Goal: Task Accomplishment & Management: Complete application form

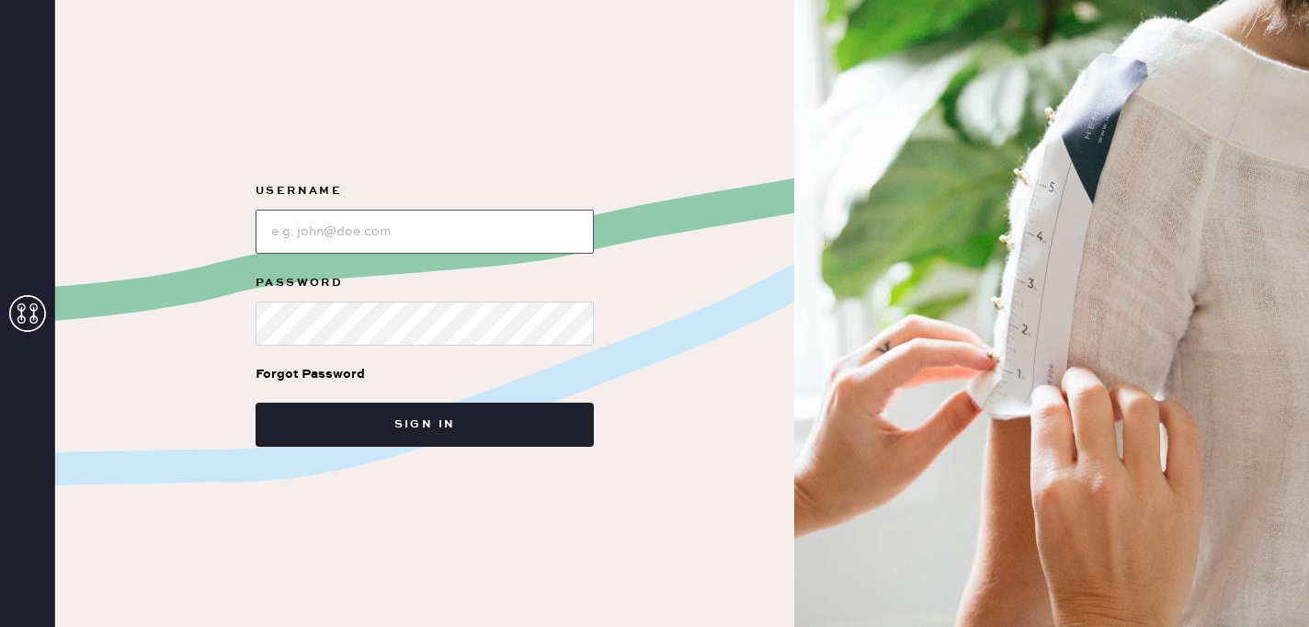
type input "reformationsouthcoastplaza"
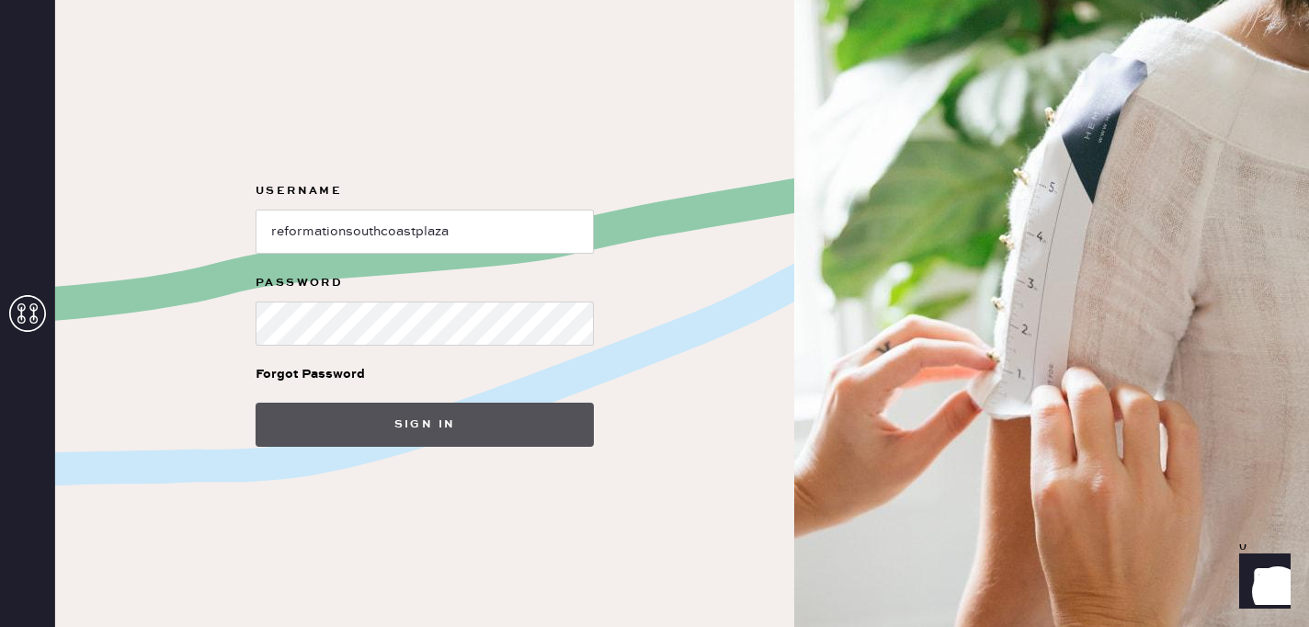
click at [431, 430] on button "Sign in" at bounding box center [424, 425] width 338 height 44
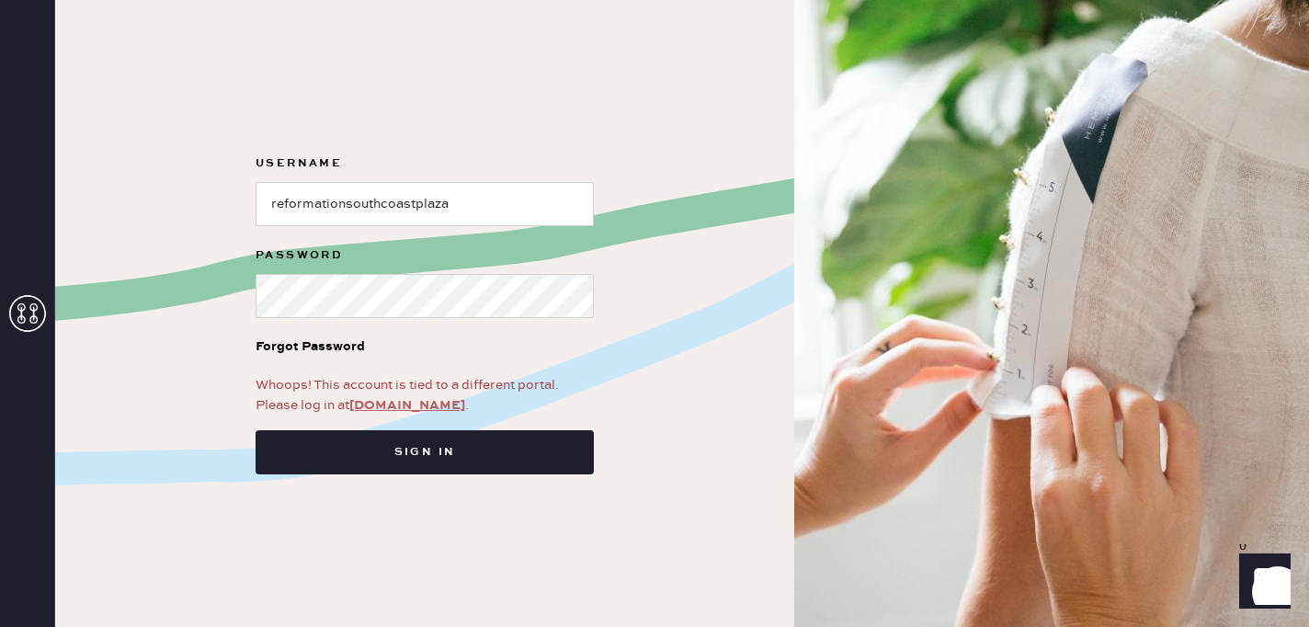
click at [387, 409] on link "[DOMAIN_NAME]" at bounding box center [407, 405] width 116 height 17
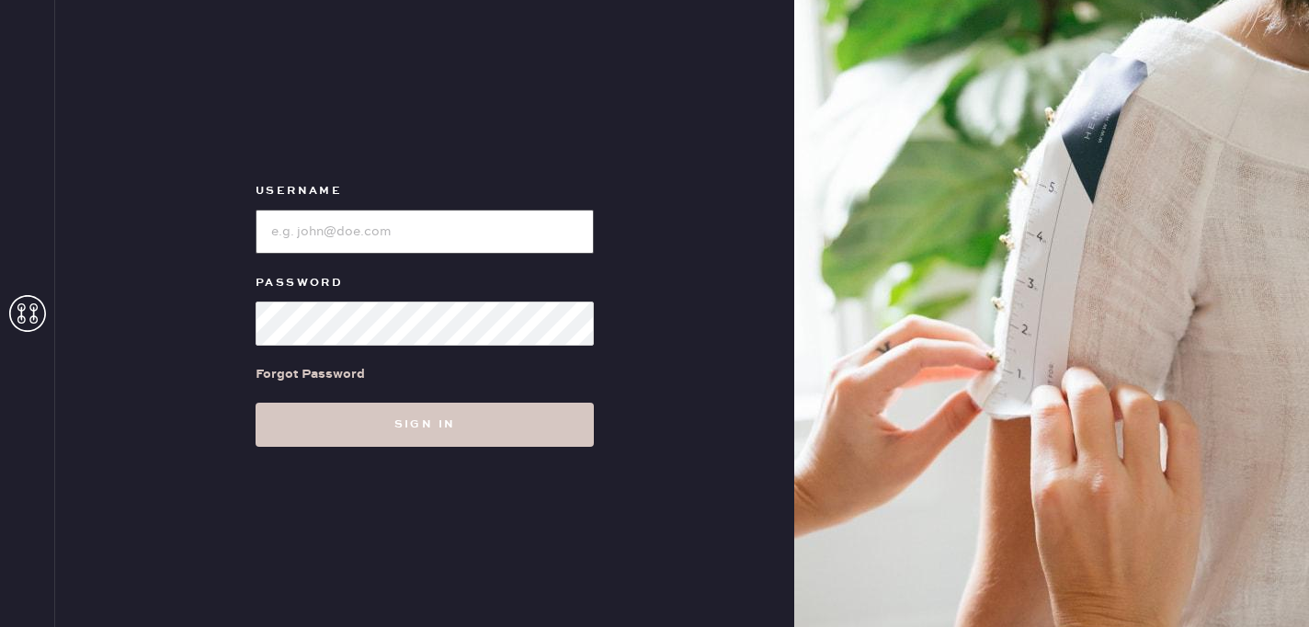
type input "reformationsouthcoastplaza"
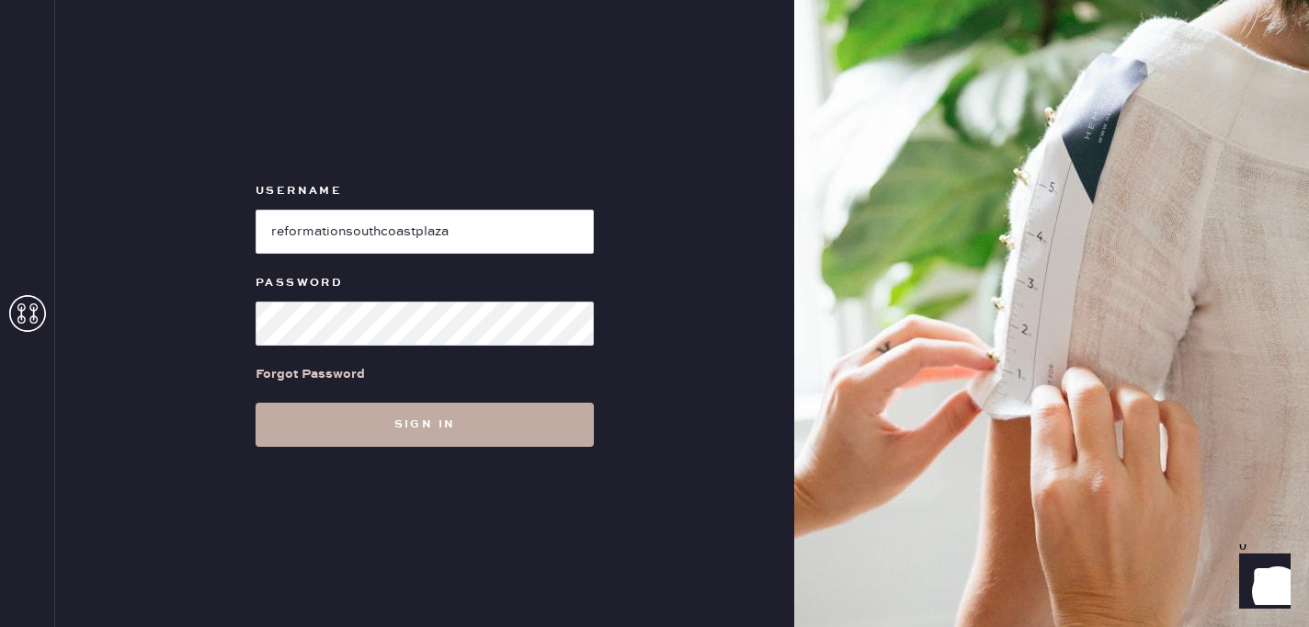
click at [394, 435] on button "Sign in" at bounding box center [424, 425] width 338 height 44
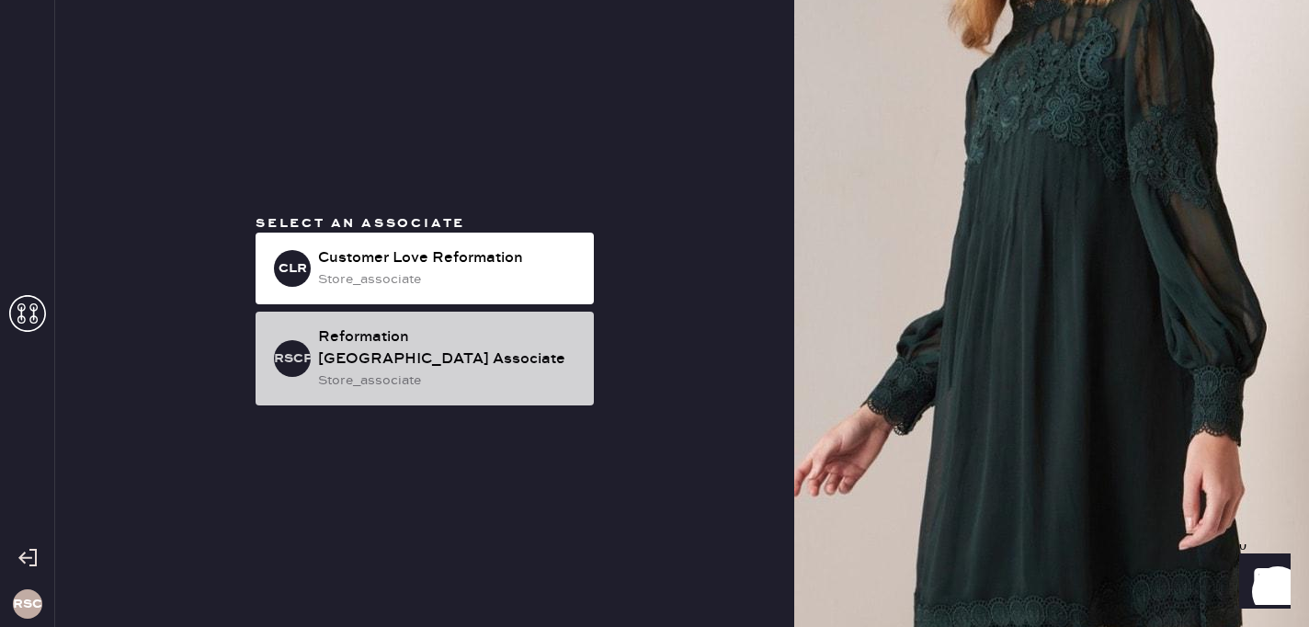
click at [417, 378] on div "store_associate" at bounding box center [448, 380] width 261 height 20
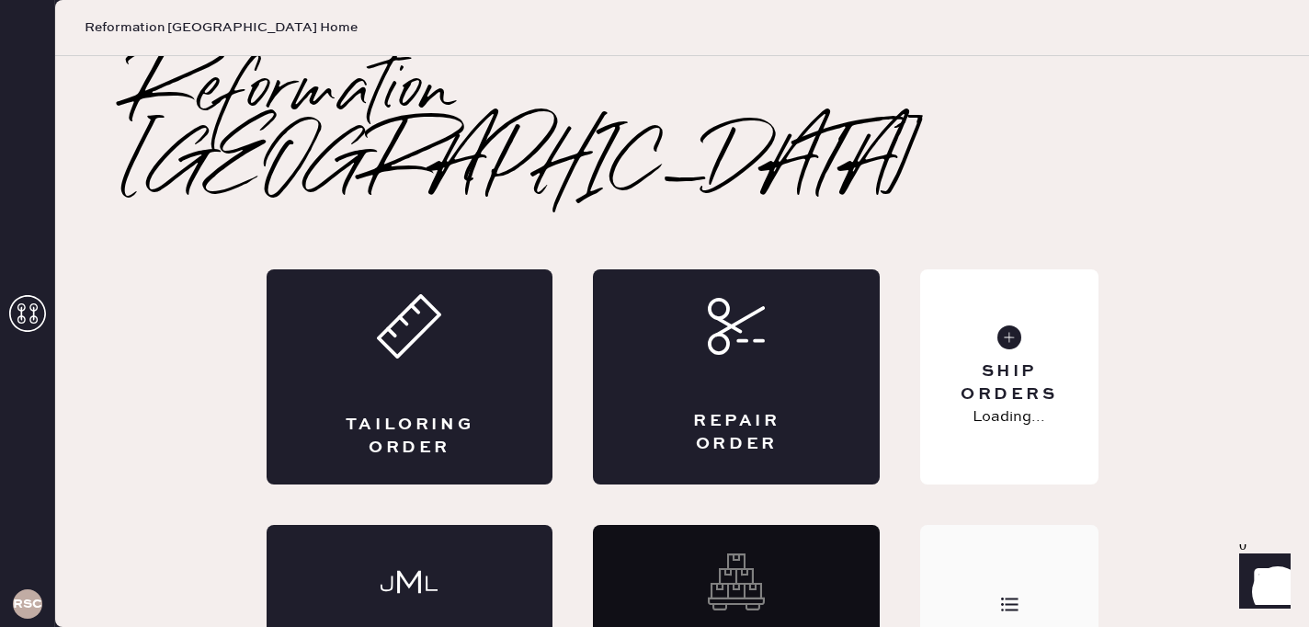
click at [1005, 525] on div "Order History" at bounding box center [1008, 632] width 177 height 215
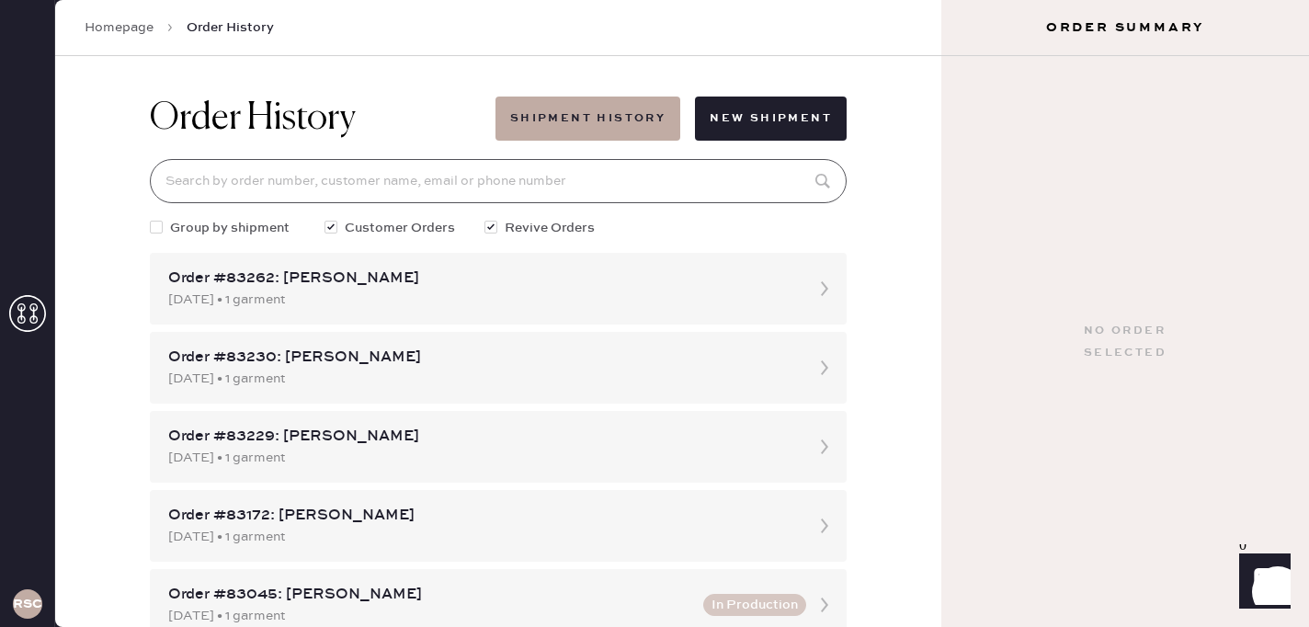
click at [649, 183] on input at bounding box center [498, 181] width 697 height 44
click at [862, 242] on div "Order History Shipment History New Shipment Group by shipment Customer Orders R…" at bounding box center [498, 341] width 886 height 571
click at [612, 182] on input at bounding box center [498, 181] width 697 height 44
click at [863, 303] on div "Order History Shipment History New Shipment Group by shipment Customer Orders R…" at bounding box center [498, 341] width 886 height 571
click at [596, 193] on input at bounding box center [498, 181] width 697 height 44
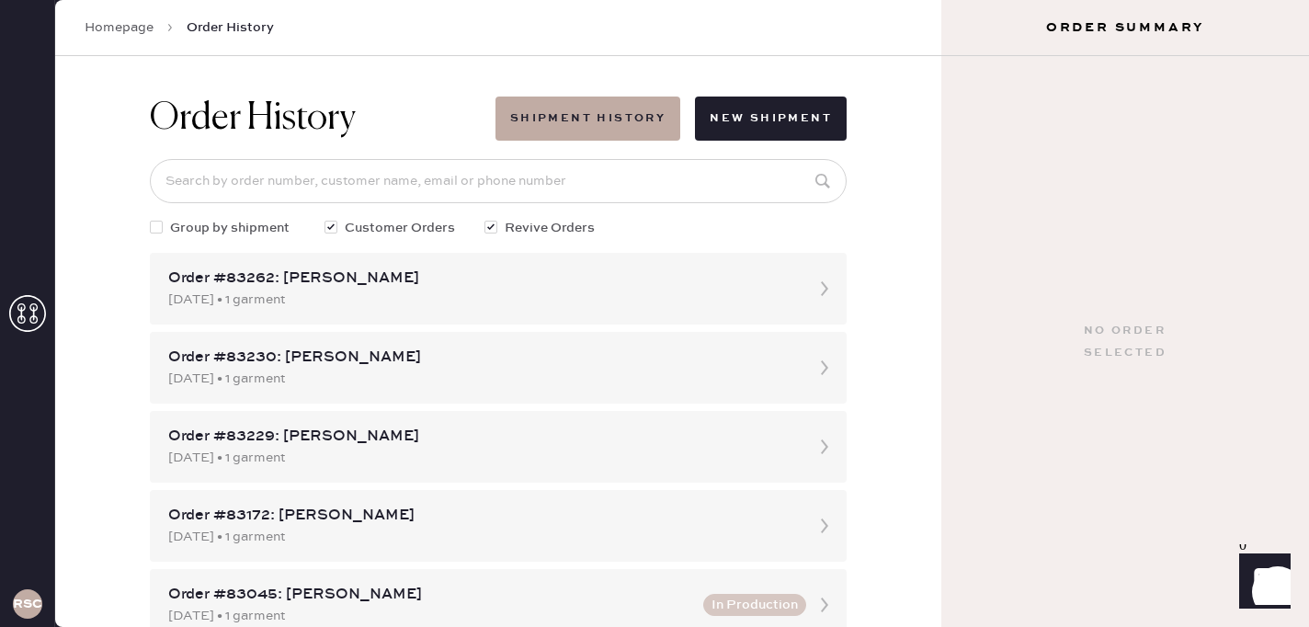
click at [919, 301] on div "Order History Shipment History New Shipment Group by shipment Customer Orders R…" at bounding box center [498, 341] width 886 height 571
click at [290, 187] on input at bounding box center [498, 181] width 697 height 44
click at [927, 231] on div "Order History Shipment History New Shipment Group by shipment Customer Orders R…" at bounding box center [498, 341] width 886 height 571
click at [371, 192] on input at bounding box center [498, 181] width 697 height 44
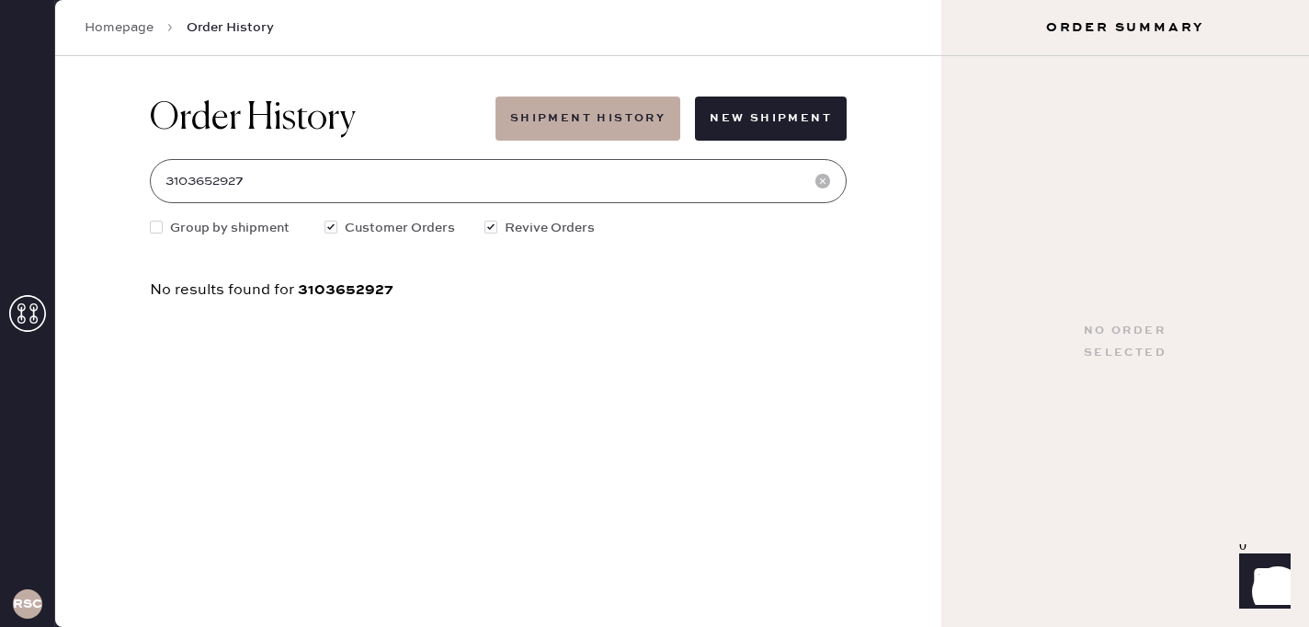
type input "3103652927"
drag, startPoint x: 253, startPoint y: 176, endPoint x: 131, endPoint y: 175, distance: 122.2
click at [131, 175] on div "Order History Shipment History New Shipment 3103652927 Group by shipment Custom…" at bounding box center [498, 341] width 886 height 571
click at [133, 18] on link "Homepage" at bounding box center [119, 27] width 69 height 18
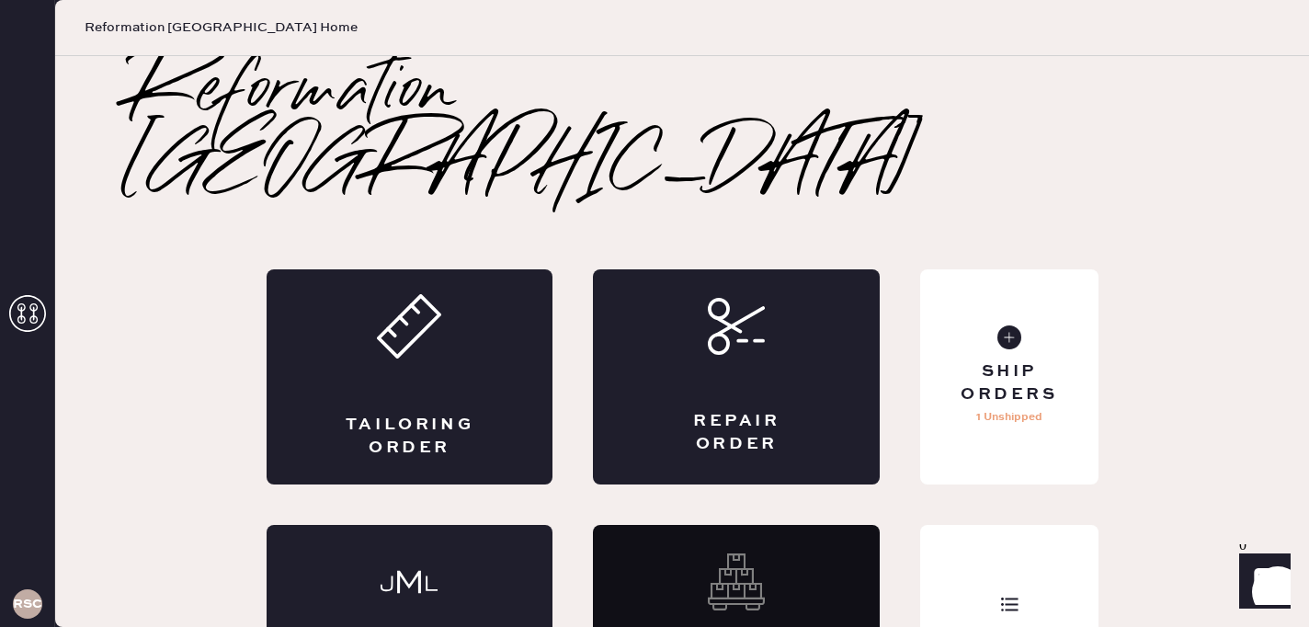
click at [1147, 443] on div "Reformation South Coast Plaza Tailoring Order Repair Order Monogram Order Reviv…" at bounding box center [682, 398] width 1180 height 684
click at [1107, 480] on div "Reformation South Coast Plaza Tailoring Order Repair Order Monogram Order Reviv…" at bounding box center [682, 398] width 1180 height 684
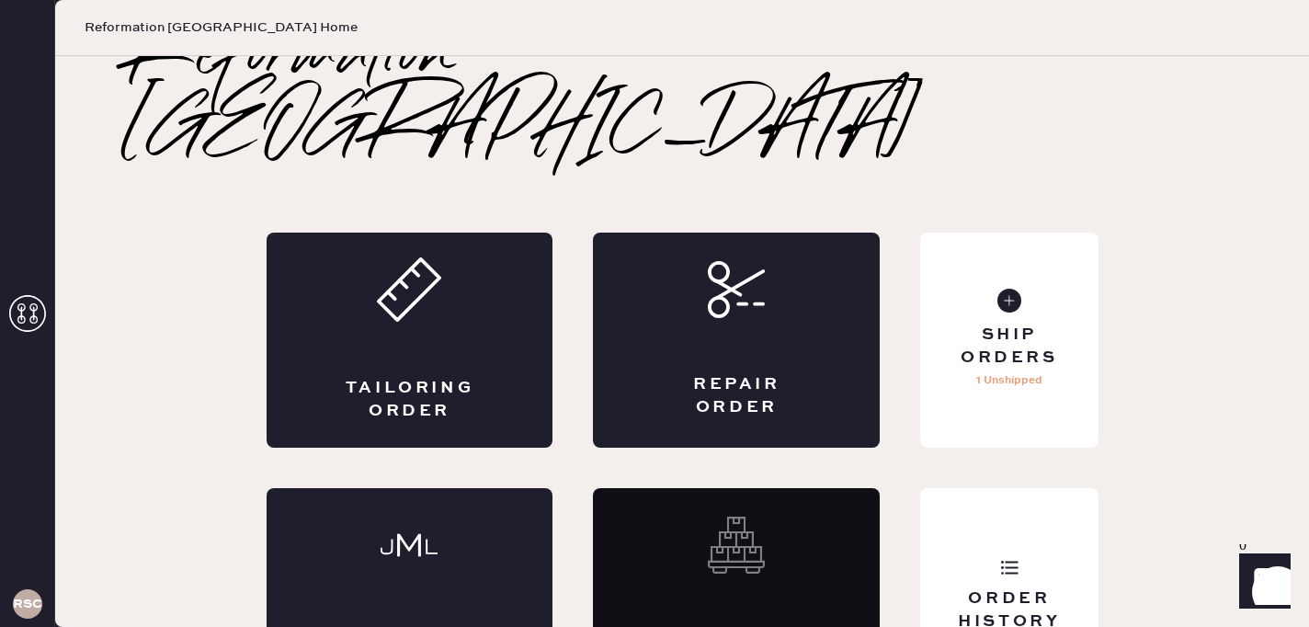
scroll to position [40, 0]
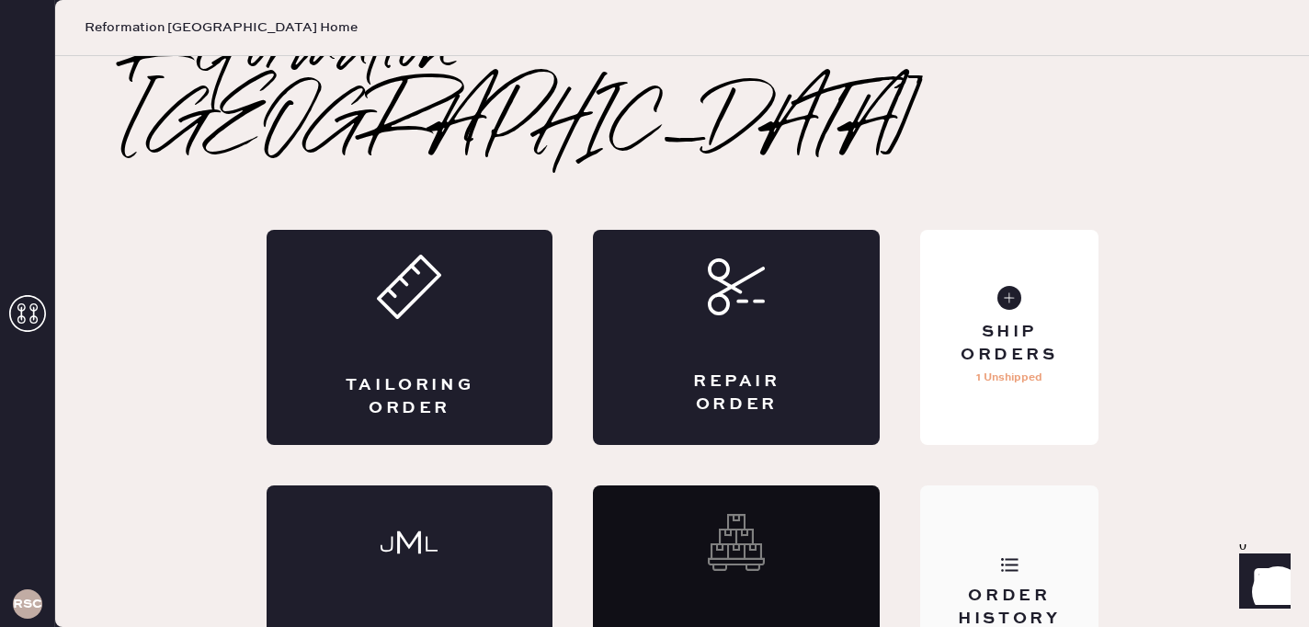
click at [1035, 488] on div "Order History" at bounding box center [1008, 592] width 177 height 215
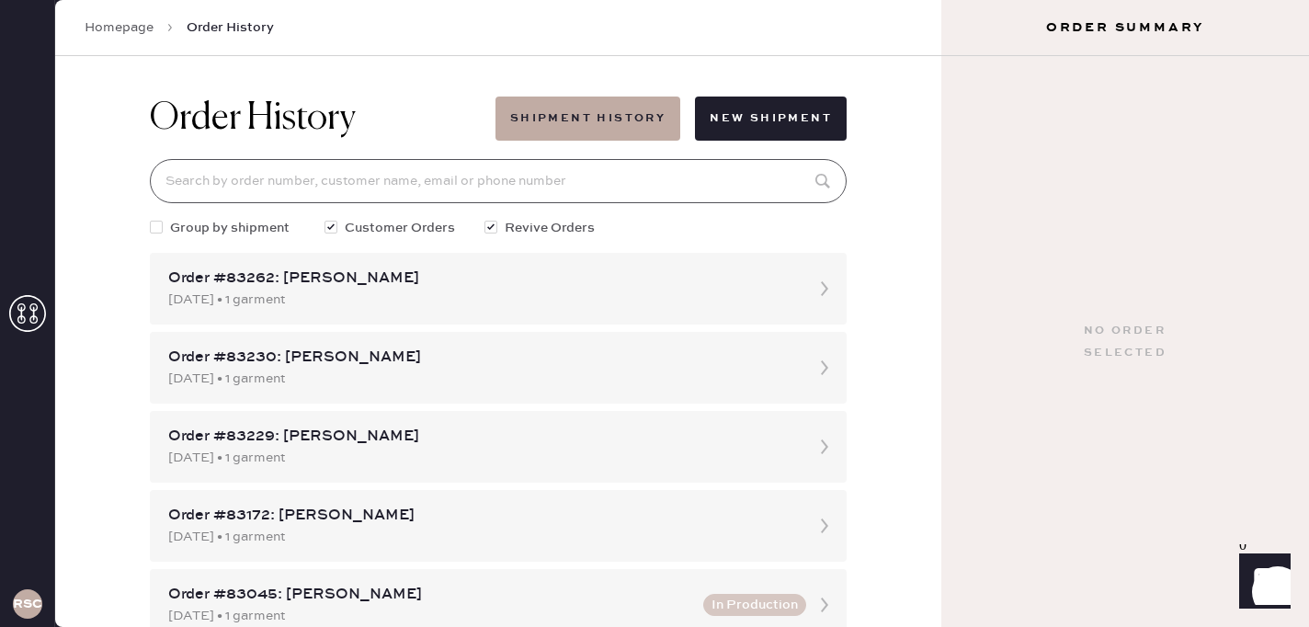
click at [646, 192] on input at bounding box center [498, 181] width 697 height 44
paste input "3103652927"
type input "3103652927"
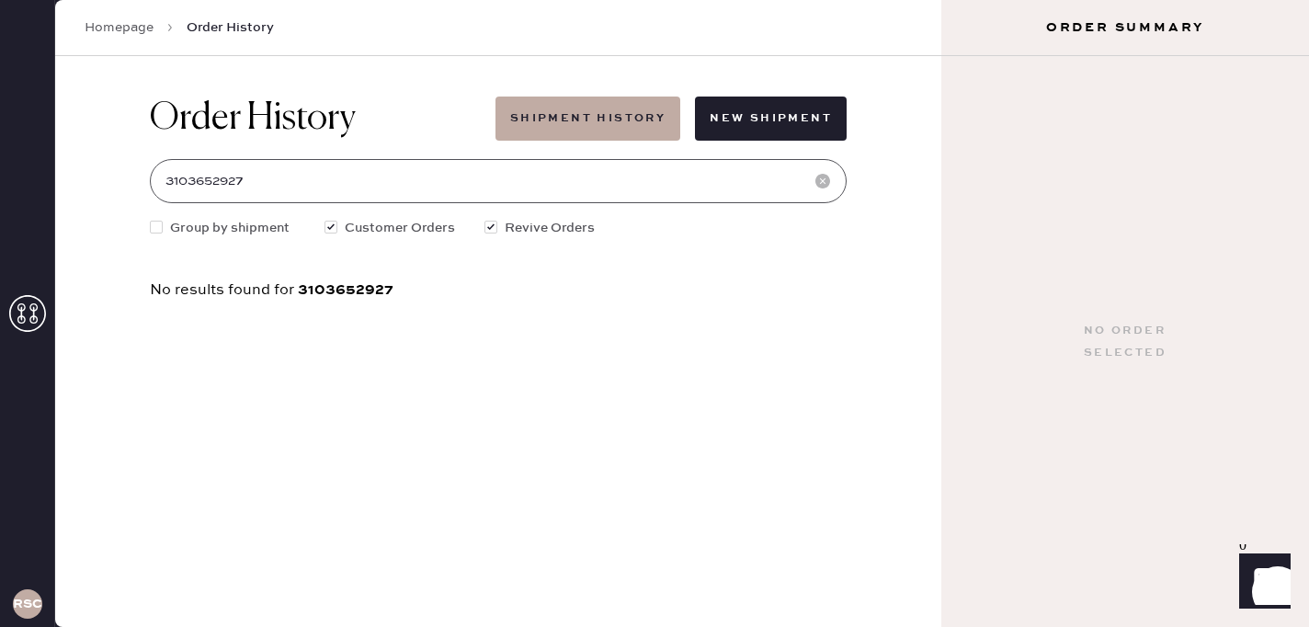
drag, startPoint x: 255, startPoint y: 185, endPoint x: 131, endPoint y: 182, distance: 123.2
click at [131, 182] on div "Order History Shipment History New Shipment 3103652927 Group by shipment Custom…" at bounding box center [498, 341] width 886 height 571
type input "melenam22@gmail.com"
drag, startPoint x: 326, startPoint y: 181, endPoint x: 153, endPoint y: 178, distance: 173.7
click at [153, 178] on input "melenam22@gmail.com" at bounding box center [498, 181] width 697 height 44
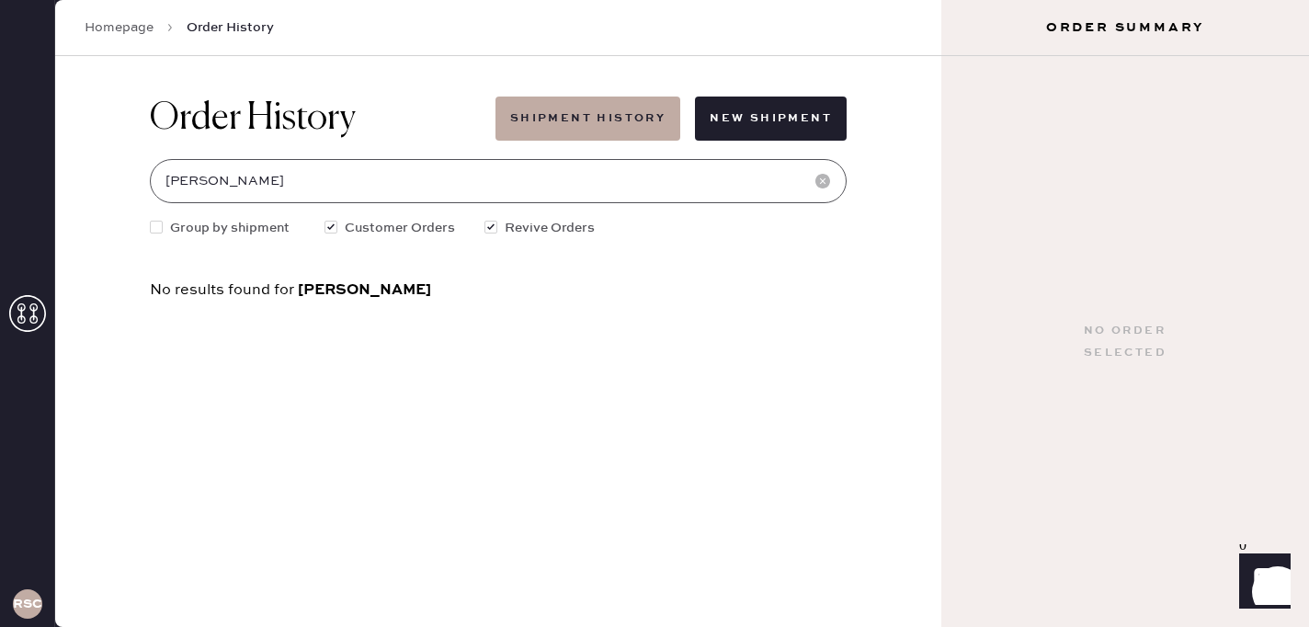
click at [176, 185] on input "maria Mayorga" at bounding box center [498, 181] width 697 height 44
type input "Maria Mayorga"
click at [267, 185] on input "Maria Mayorga" at bounding box center [498, 181] width 697 height 44
drag, startPoint x: 266, startPoint y: 185, endPoint x: 149, endPoint y: 183, distance: 116.7
click at [150, 183] on input "Maria Mayorga" at bounding box center [498, 181] width 697 height 44
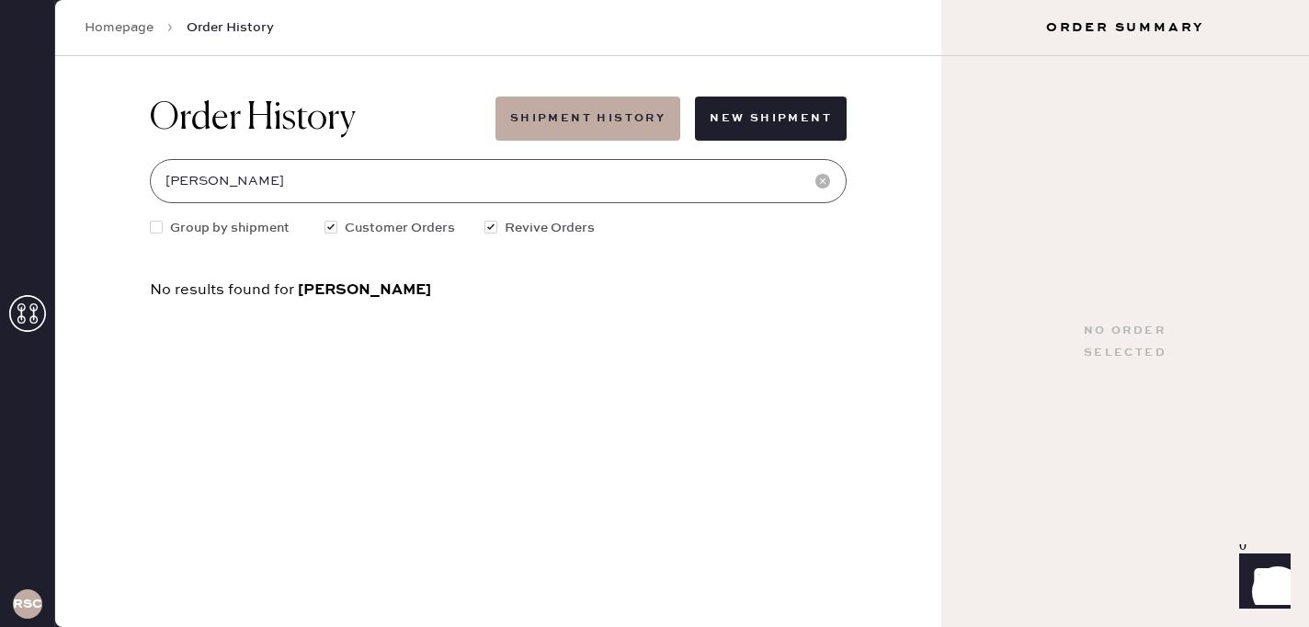
drag, startPoint x: 267, startPoint y: 184, endPoint x: 143, endPoint y: 178, distance: 124.2
click at [143, 178] on div "Order History Shipment History New Shipment Maria Mayorga Group by shipment Cus…" at bounding box center [498, 197] width 726 height 282
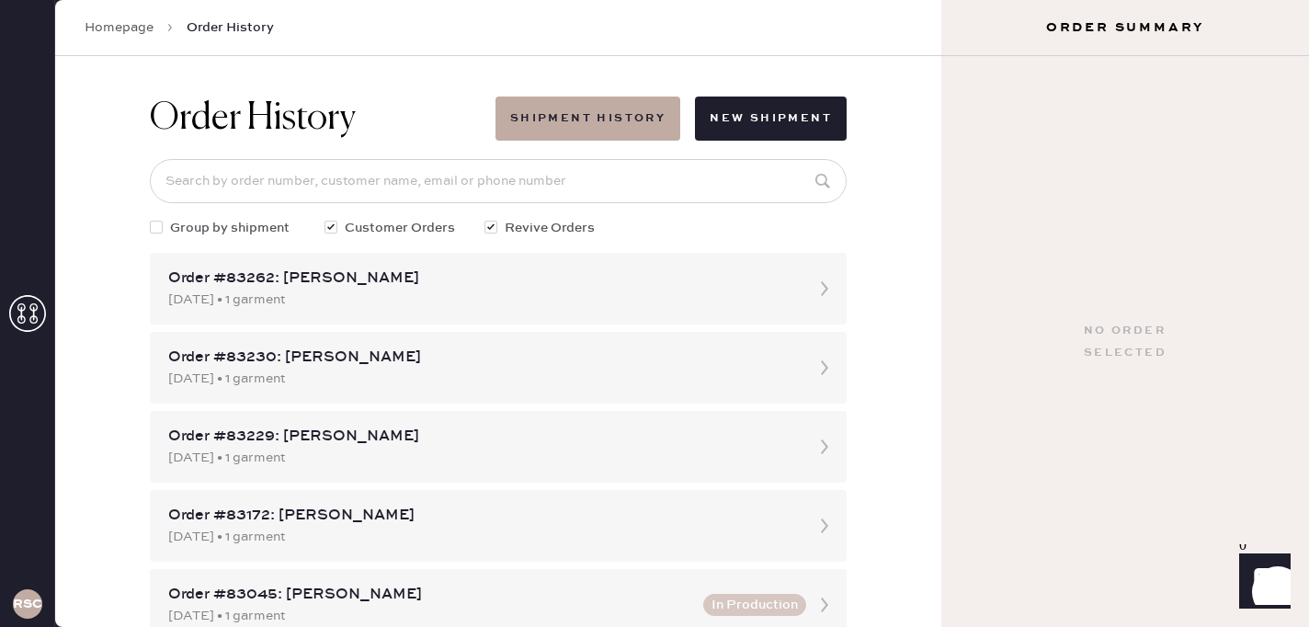
click at [38, 298] on icon at bounding box center [27, 313] width 37 height 37
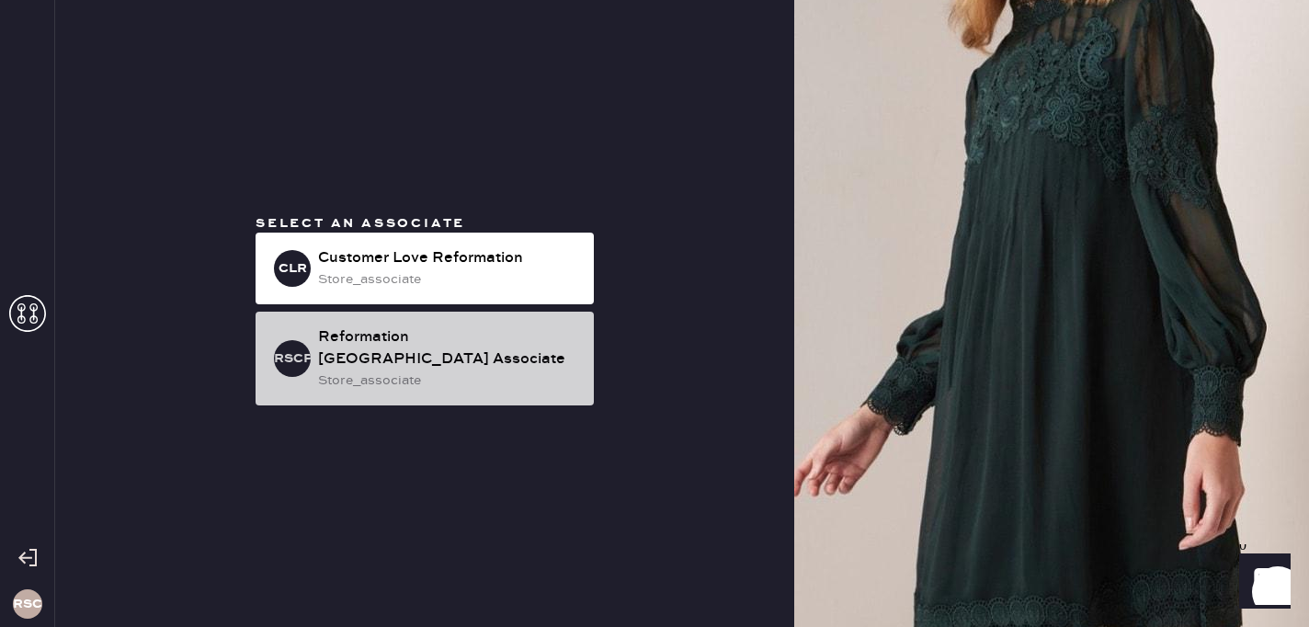
click at [414, 352] on div "Reformation South Coast Plaza Associate" at bounding box center [448, 348] width 261 height 44
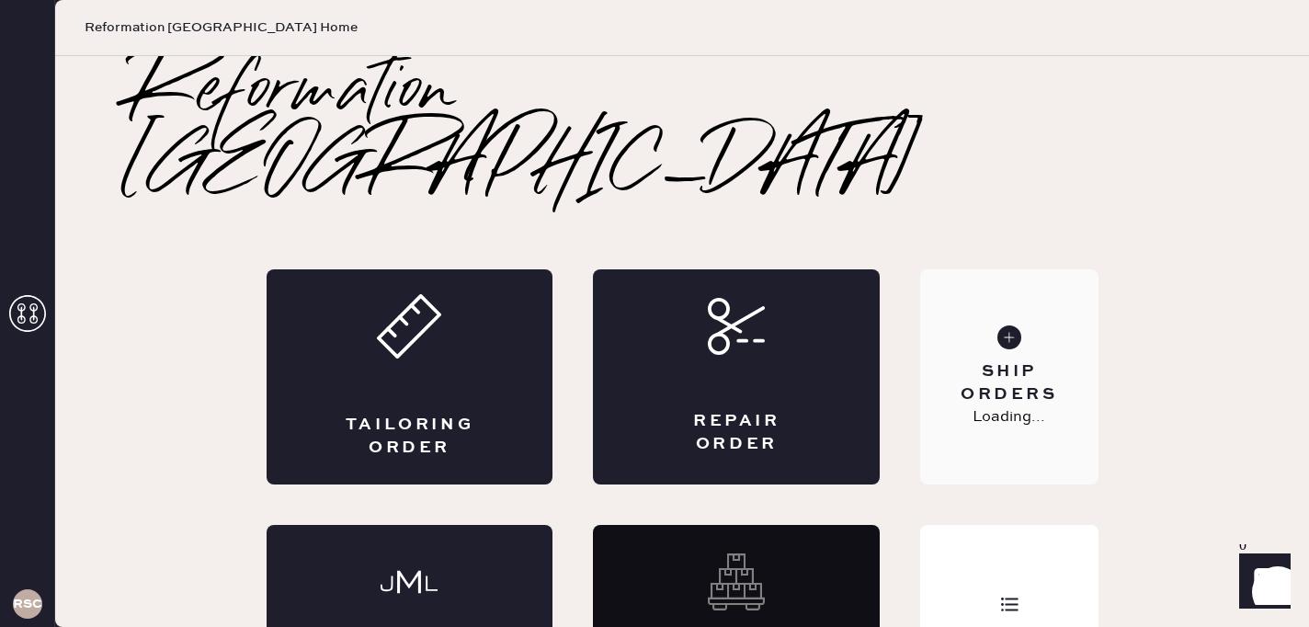
click at [1010, 406] on p "Loading..." at bounding box center [1008, 417] width 73 height 22
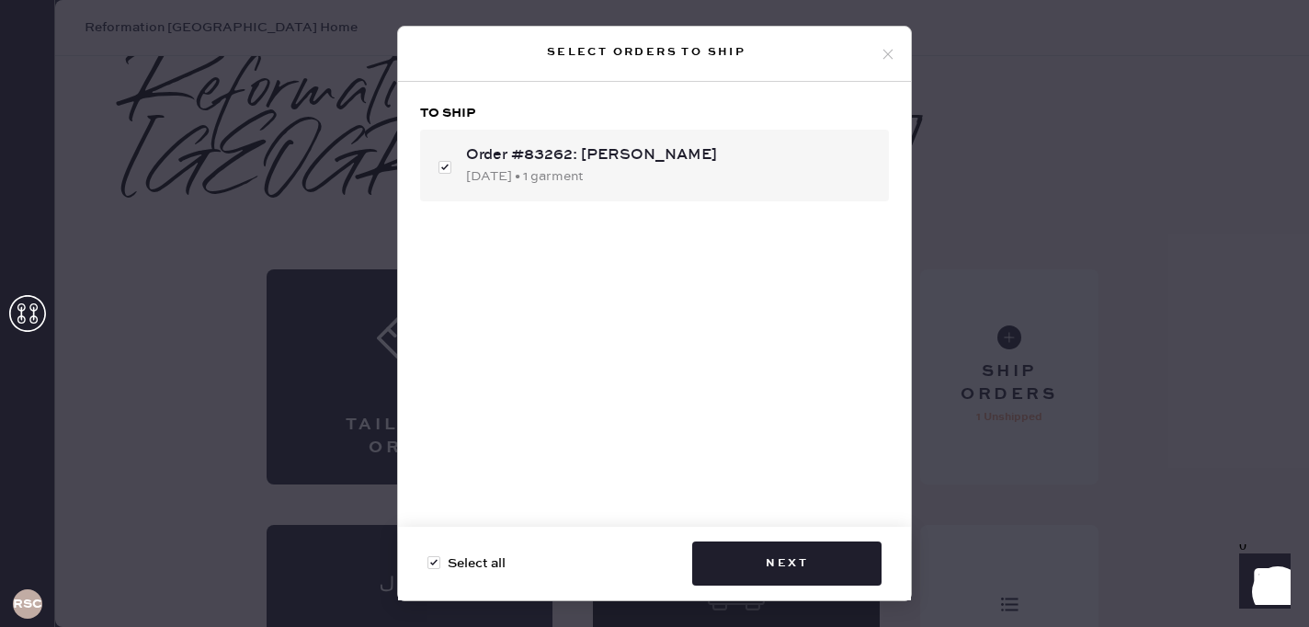
click at [881, 55] on icon at bounding box center [888, 54] width 17 height 17
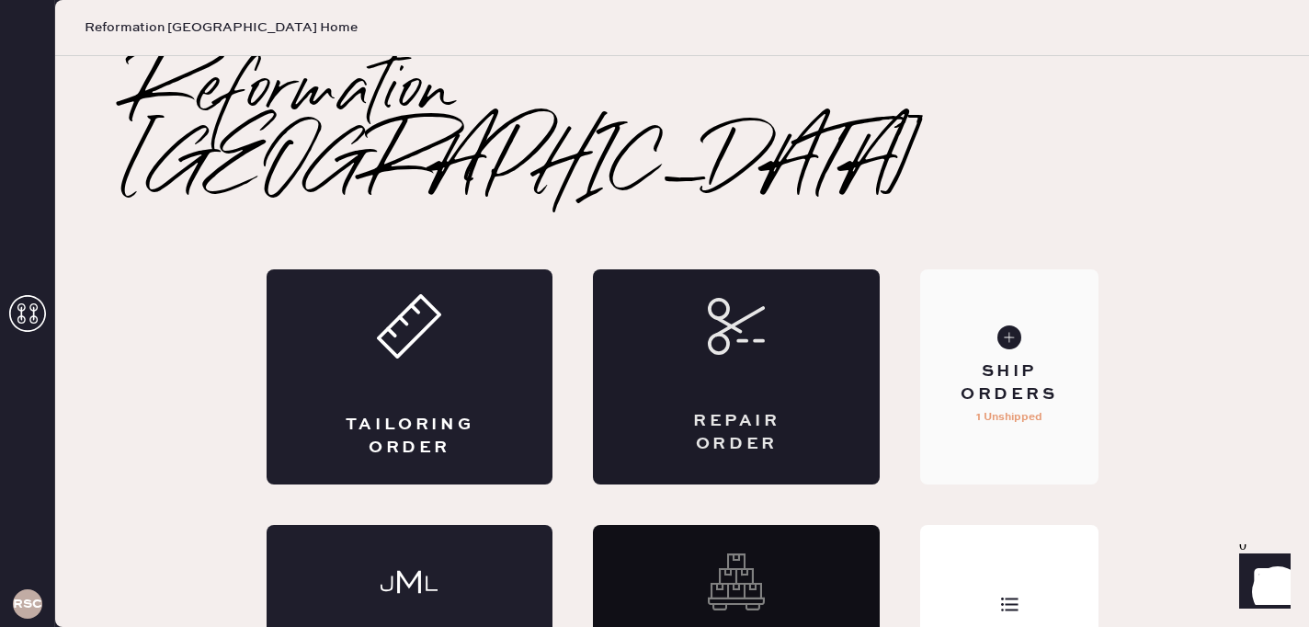
click at [722, 410] on div "Repair Order" at bounding box center [736, 433] width 140 height 46
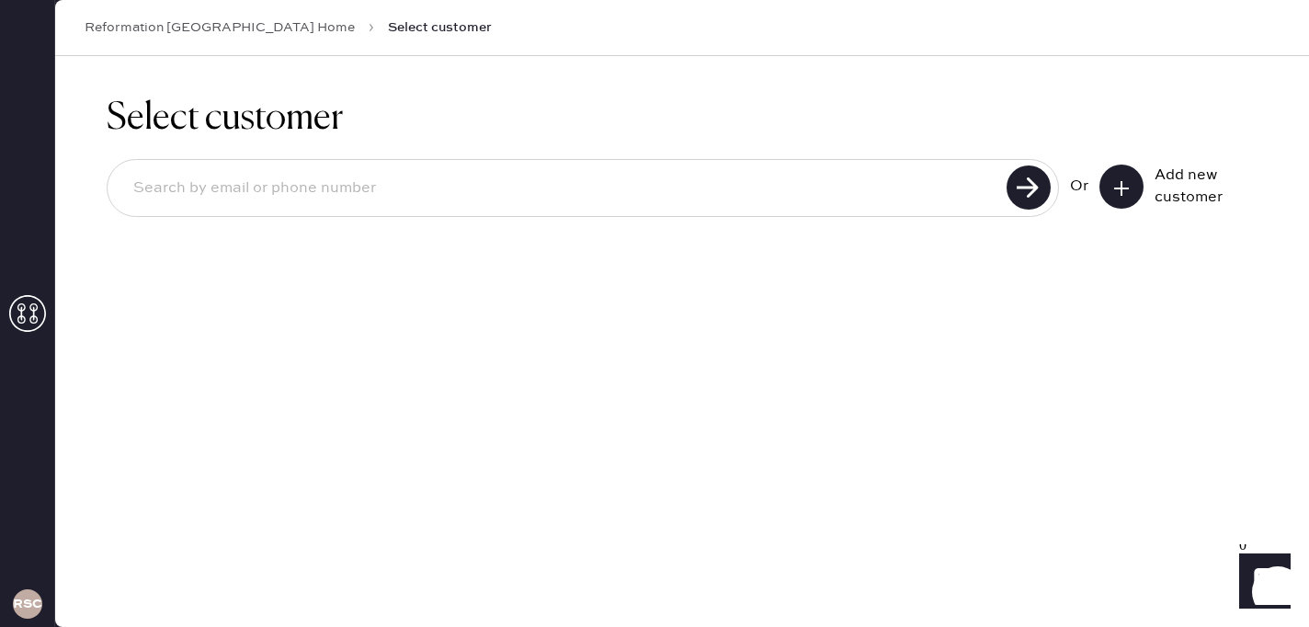
click at [1104, 199] on button at bounding box center [1121, 187] width 44 height 44
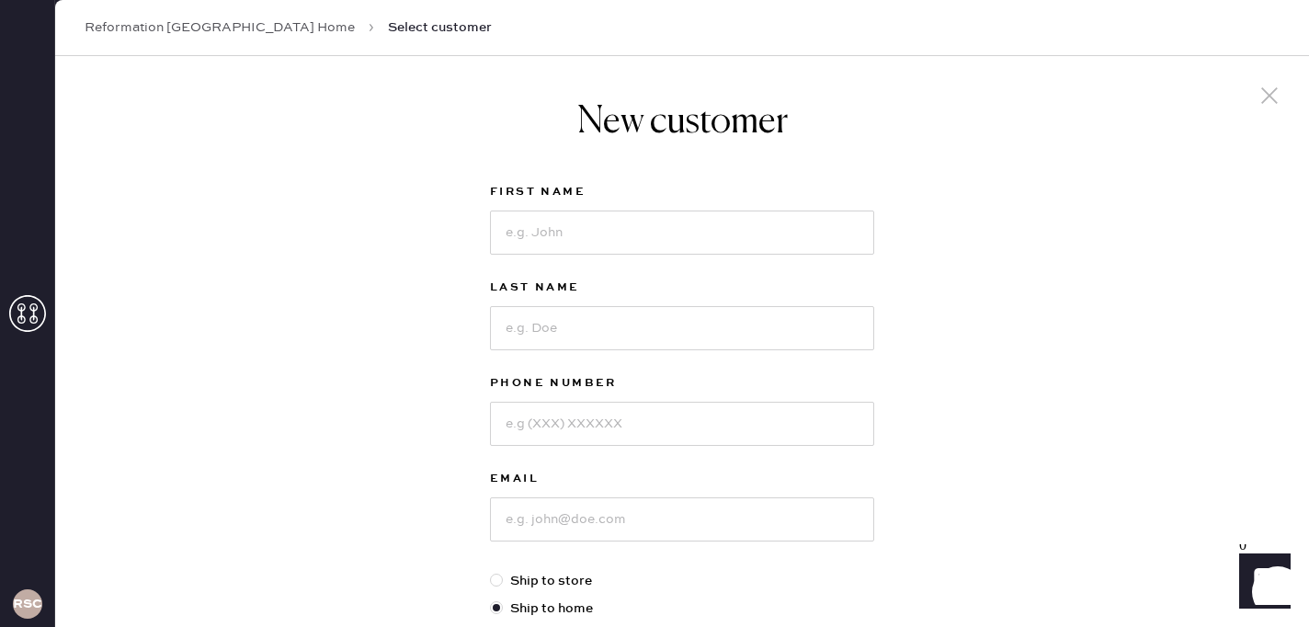
click at [744, 255] on div "First Name" at bounding box center [682, 229] width 384 height 96
click at [720, 236] on input at bounding box center [682, 232] width 384 height 44
type input "SOUTHCOAST"
click at [669, 315] on input at bounding box center [682, 328] width 384 height 44
type input "MANAGEMENT"
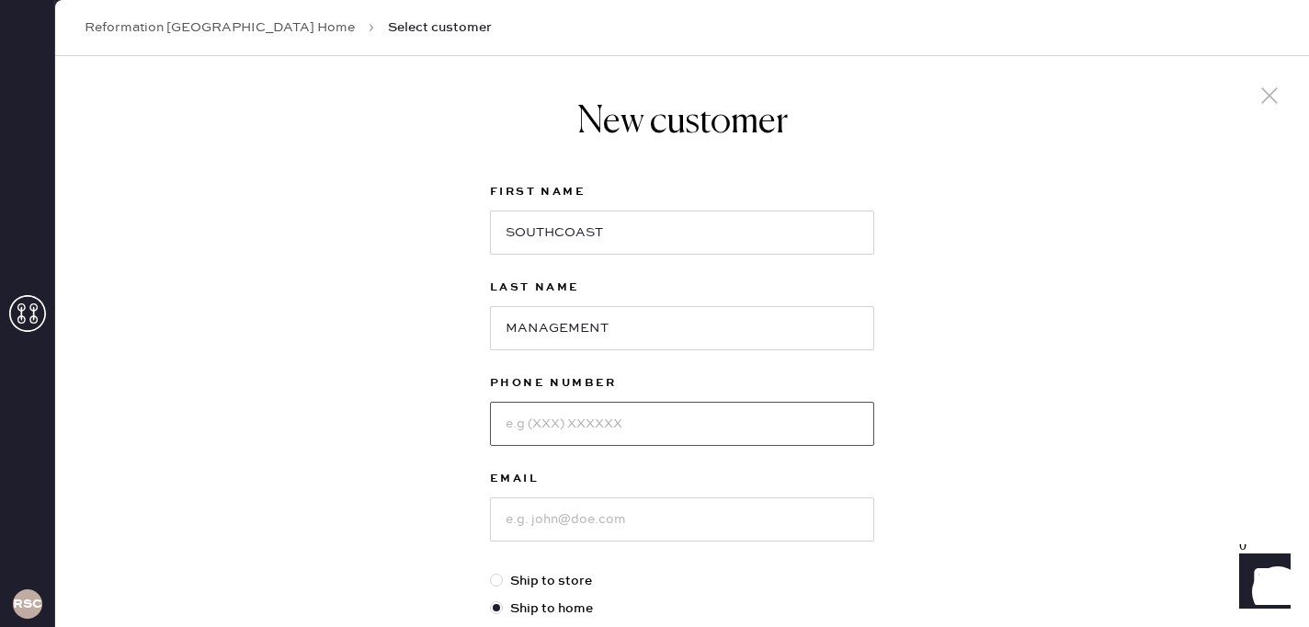
click at [569, 430] on input at bounding box center [682, 424] width 384 height 44
type input "5304894715"
click at [575, 526] on input at bounding box center [682, 519] width 384 height 44
click at [948, 425] on div "New customer First Name SOUTHCOAST Last Name MANAGEMENT Phone Number 5304894715…" at bounding box center [682, 626] width 1254 height 1140
click at [629, 508] on input at bounding box center [682, 519] width 384 height 44
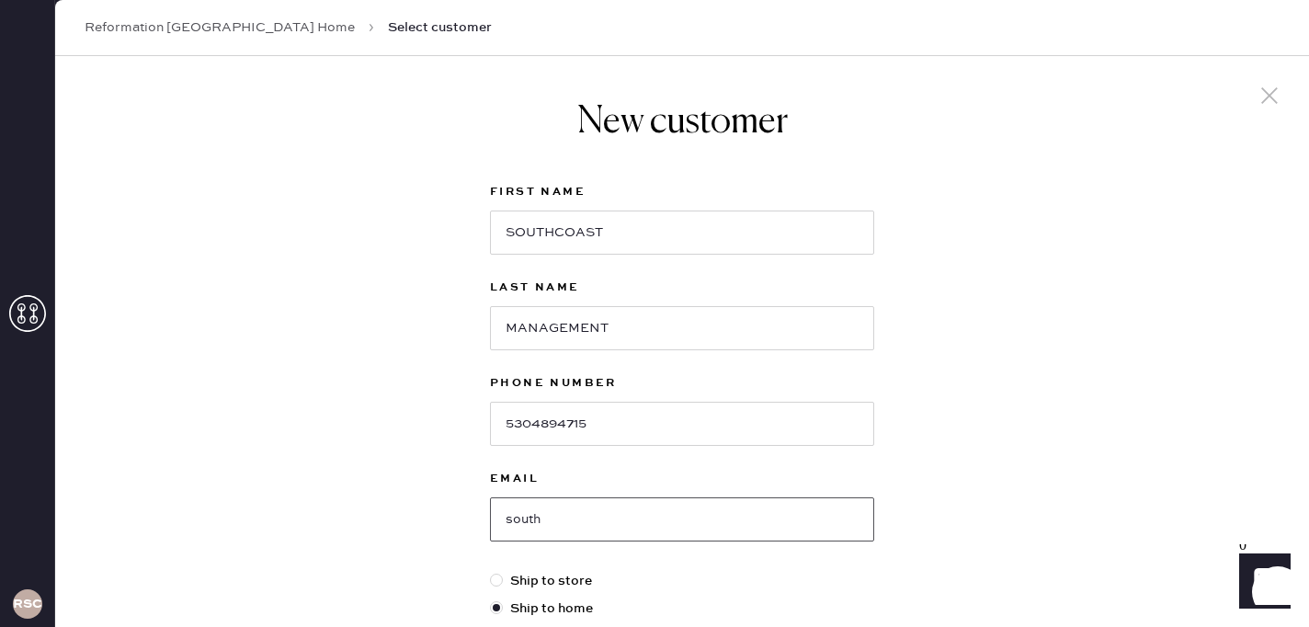
type input "southcoastplazamanagement@thereformation.us"
click at [984, 545] on div "New customer First Name SOUTHCOAST Last Name MANAGEMENT Phone Number 5304894715…" at bounding box center [682, 626] width 1254 height 1140
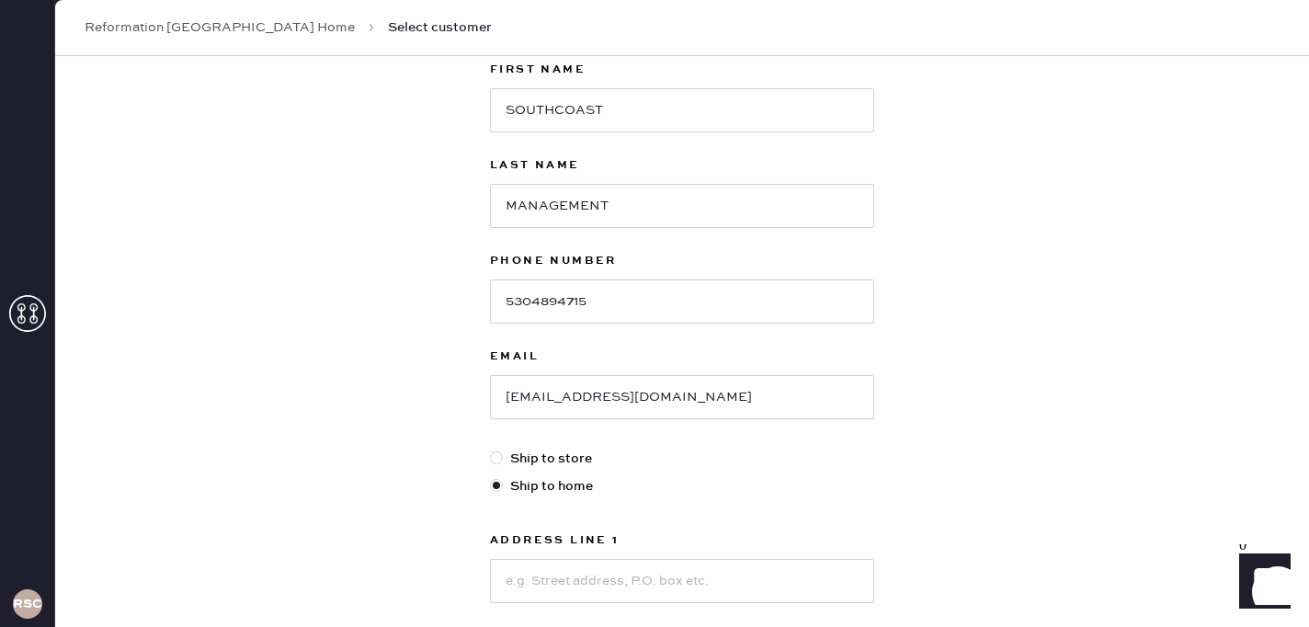
scroll to position [147, 0]
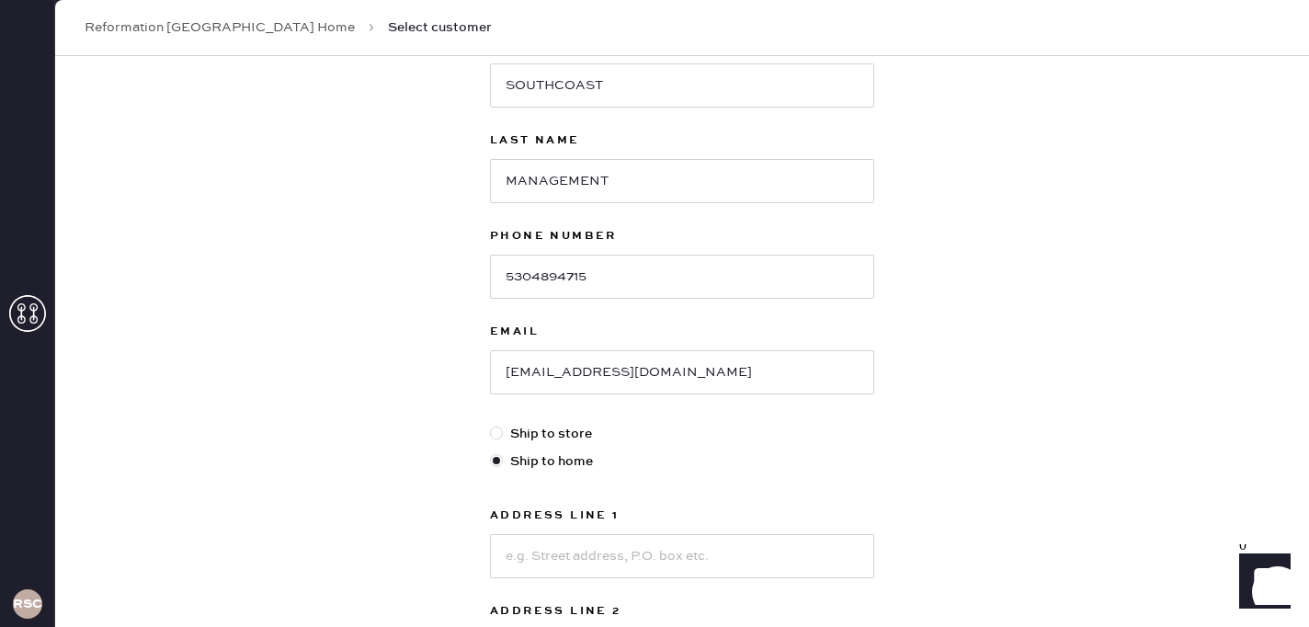
click at [494, 436] on div at bounding box center [496, 432] width 13 height 13
click at [491, 425] on input "Ship to store" at bounding box center [490, 424] width 1 height 1
radio input "true"
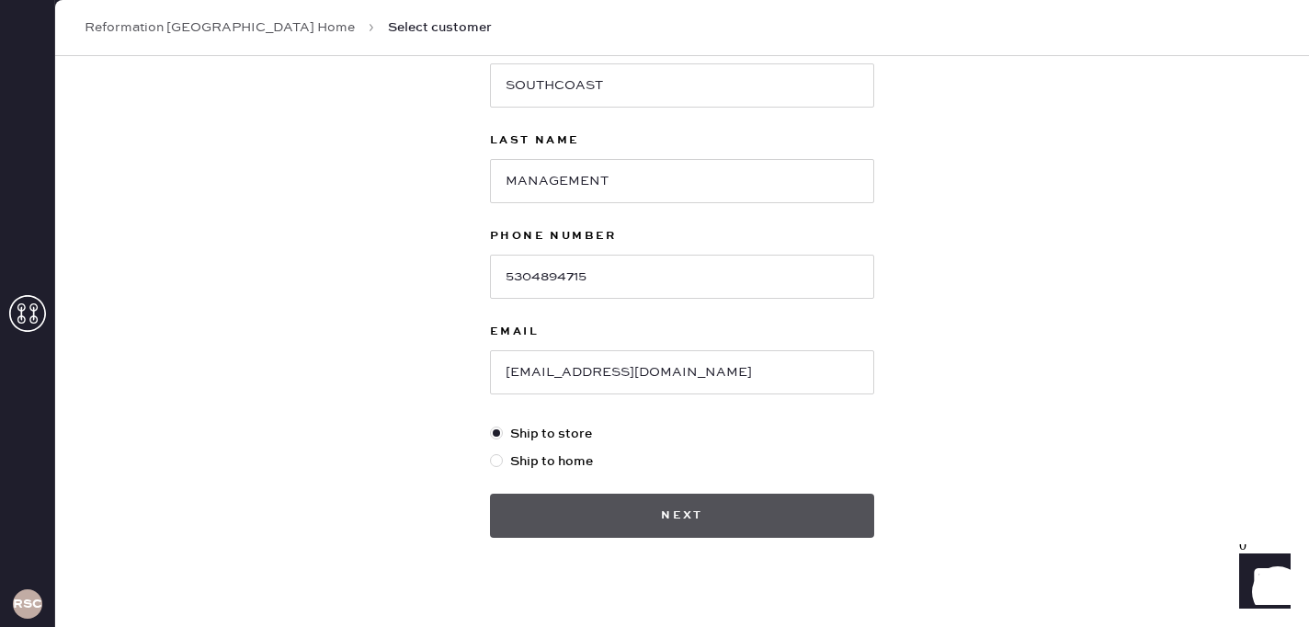
click at [833, 517] on button "Next" at bounding box center [682, 516] width 384 height 44
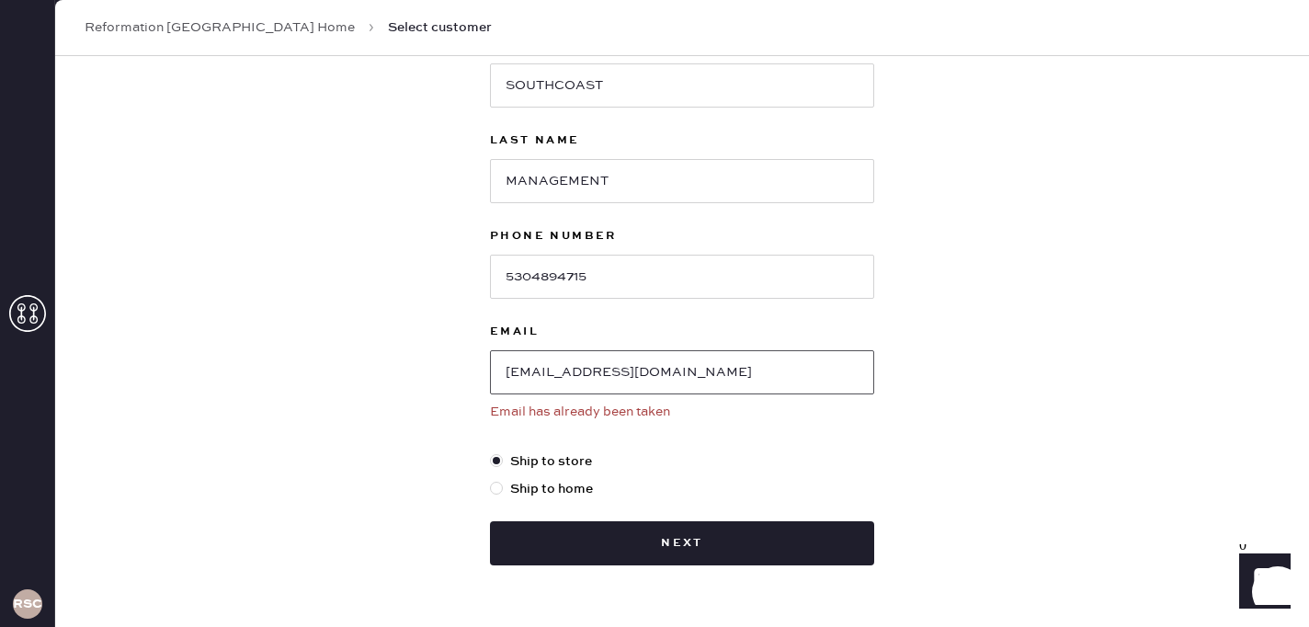
click at [864, 372] on input "southcoastplazamanagement@thereformation.us" at bounding box center [682, 372] width 384 height 44
click at [883, 445] on div "New customer First Name SOUTHCOAST Last Name MANAGEMENT Phone Number 5304894715…" at bounding box center [682, 259] width 414 height 700
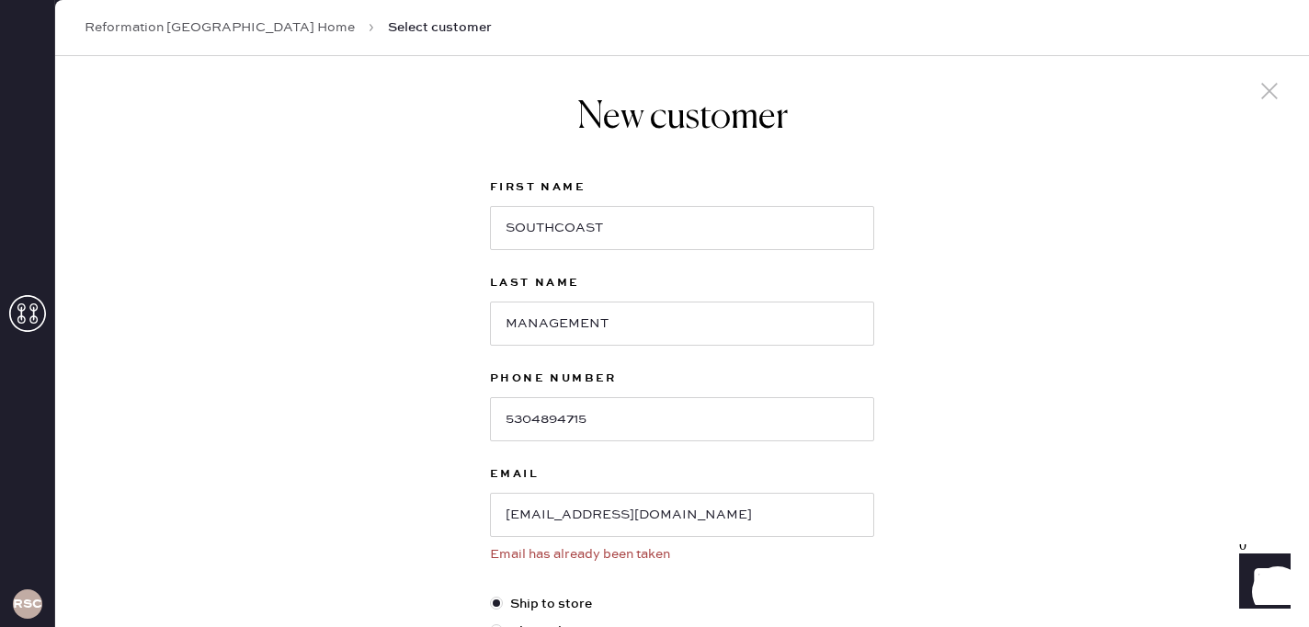
scroll to position [0, 0]
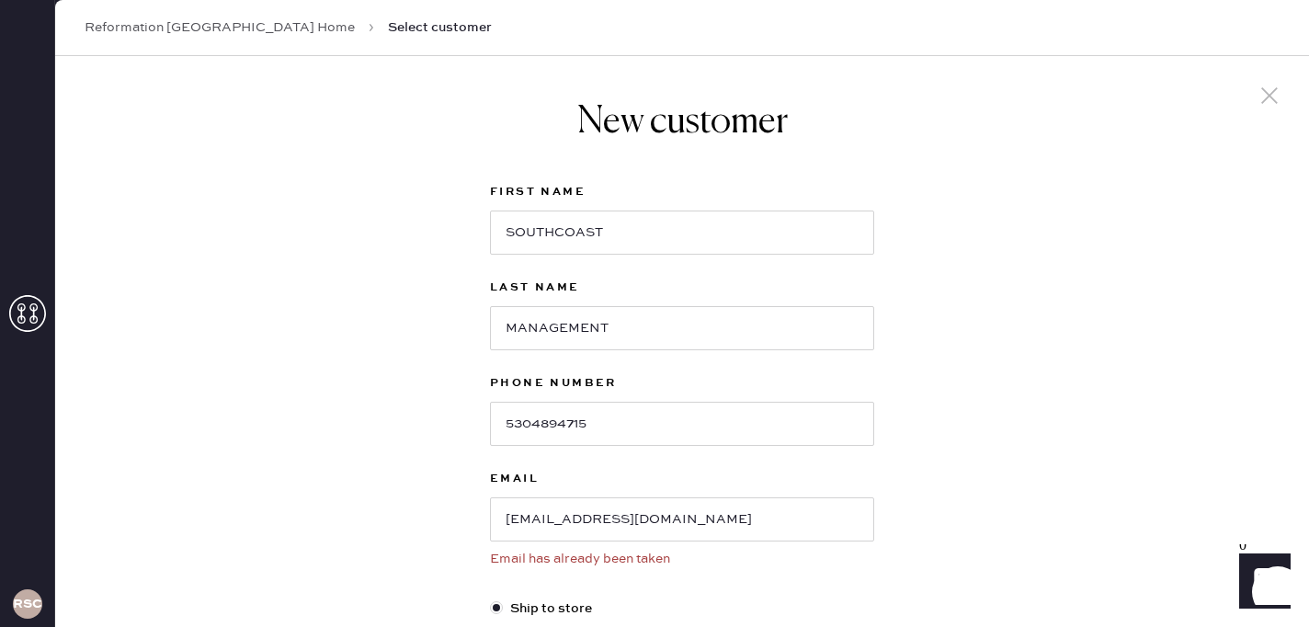
click at [289, 22] on link "Reformation South Coast Plaza Home" at bounding box center [220, 27] width 270 height 18
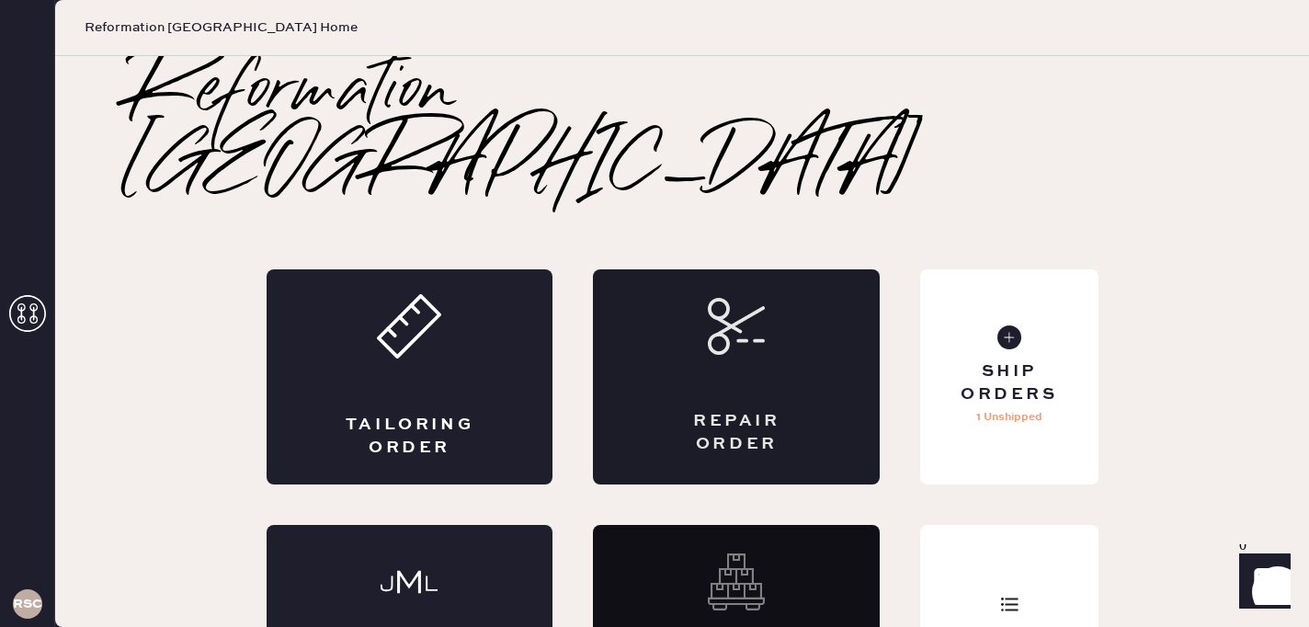
click at [681, 307] on div "Repair Order" at bounding box center [736, 376] width 287 height 215
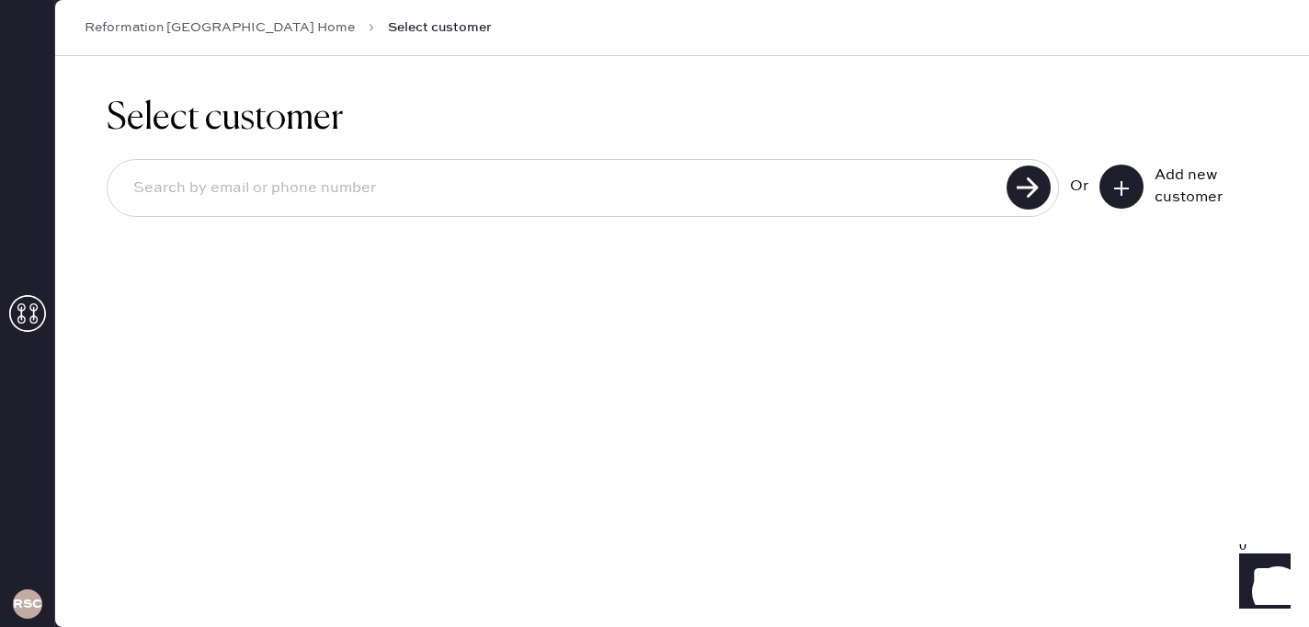
click at [891, 177] on input at bounding box center [560, 188] width 882 height 42
type input "southcoastplazamanagement@thereformation.us"
click at [1037, 188] on use at bounding box center [1028, 187] width 44 height 44
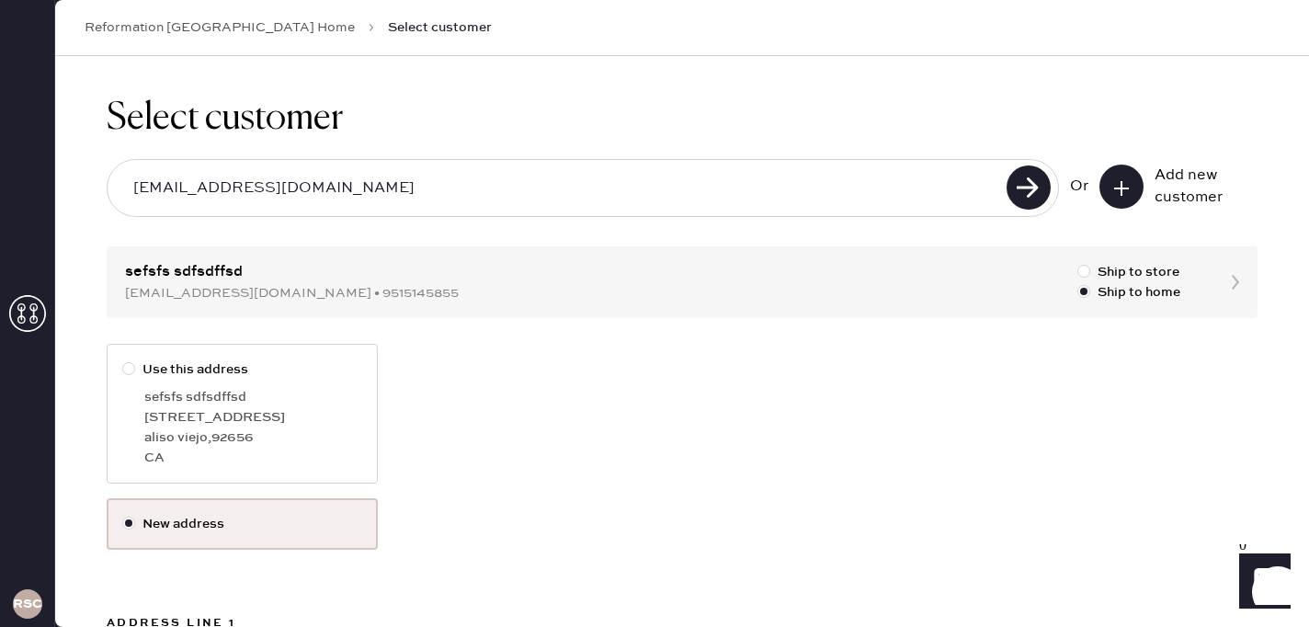
click at [316, 514] on label "New address" at bounding box center [242, 524] width 240 height 20
click at [123, 514] on input "New address" at bounding box center [122, 514] width 1 height 1
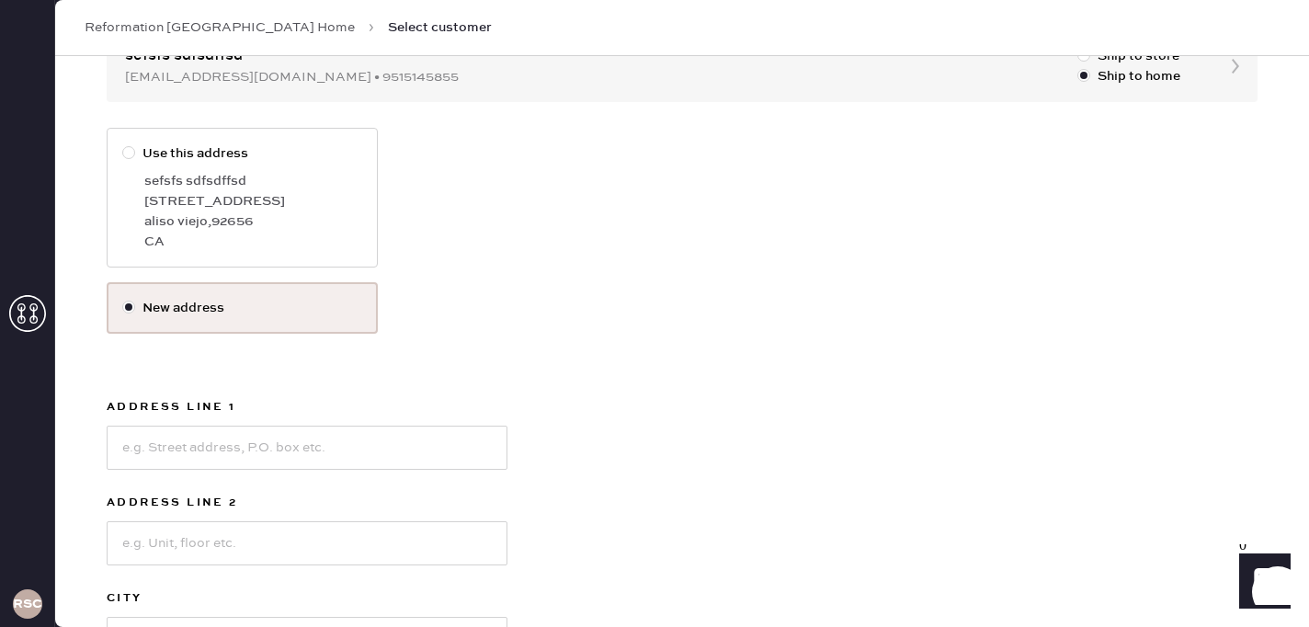
scroll to position [221, 0]
click at [334, 453] on input at bounding box center [307, 443] width 401 height 44
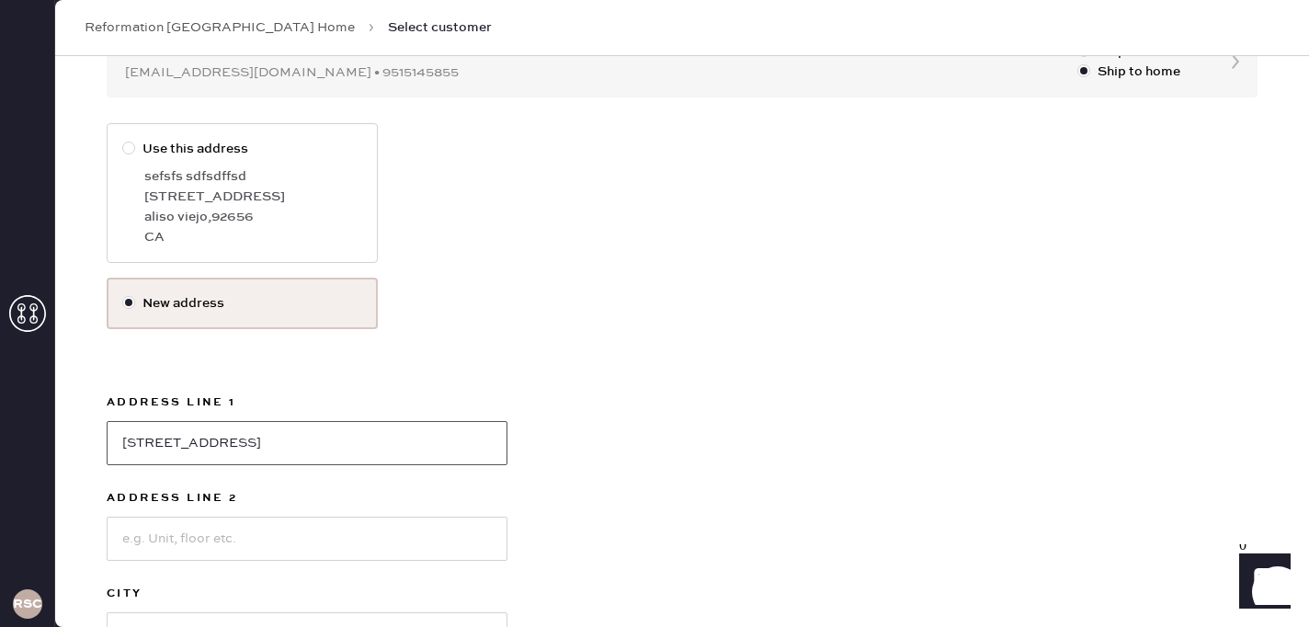
type input "3333 Bristol St"
click at [208, 540] on input at bounding box center [307, 539] width 401 height 44
type input "S"
type input "U"
type input "Suite 1835"
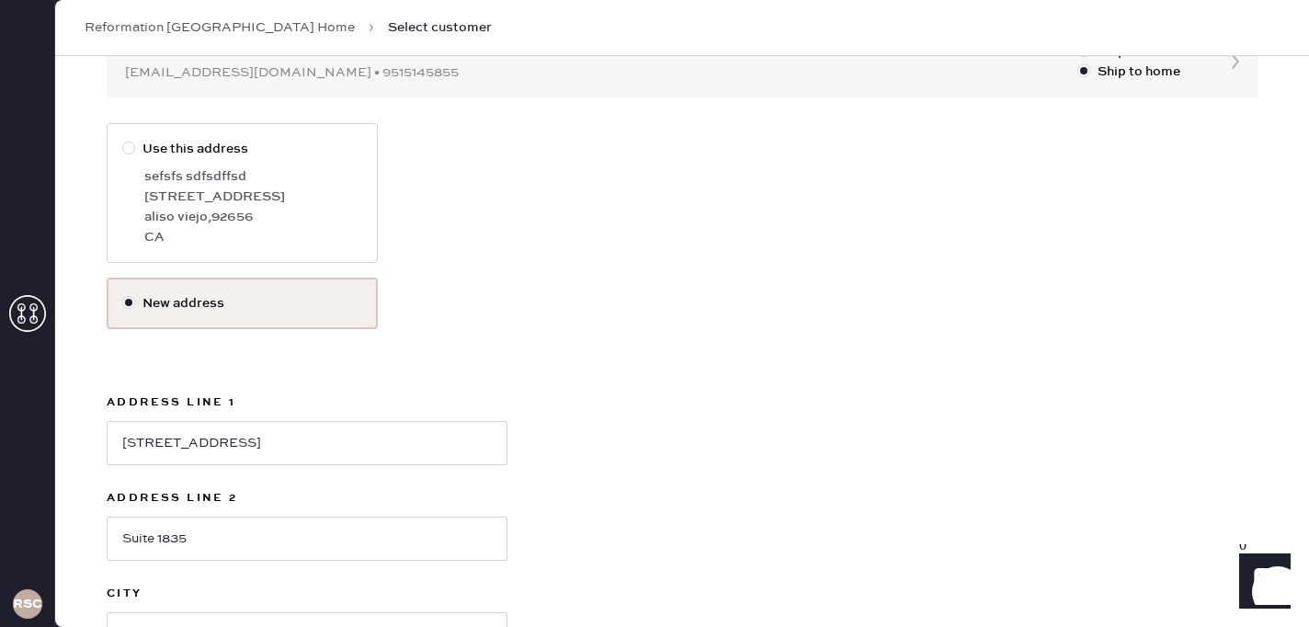
click at [563, 518] on div "Use this address sefsfs sdfsdffsd 90 vantis drive aliso viejo , 92656 CA New ad…" at bounding box center [682, 470] width 1151 height 695
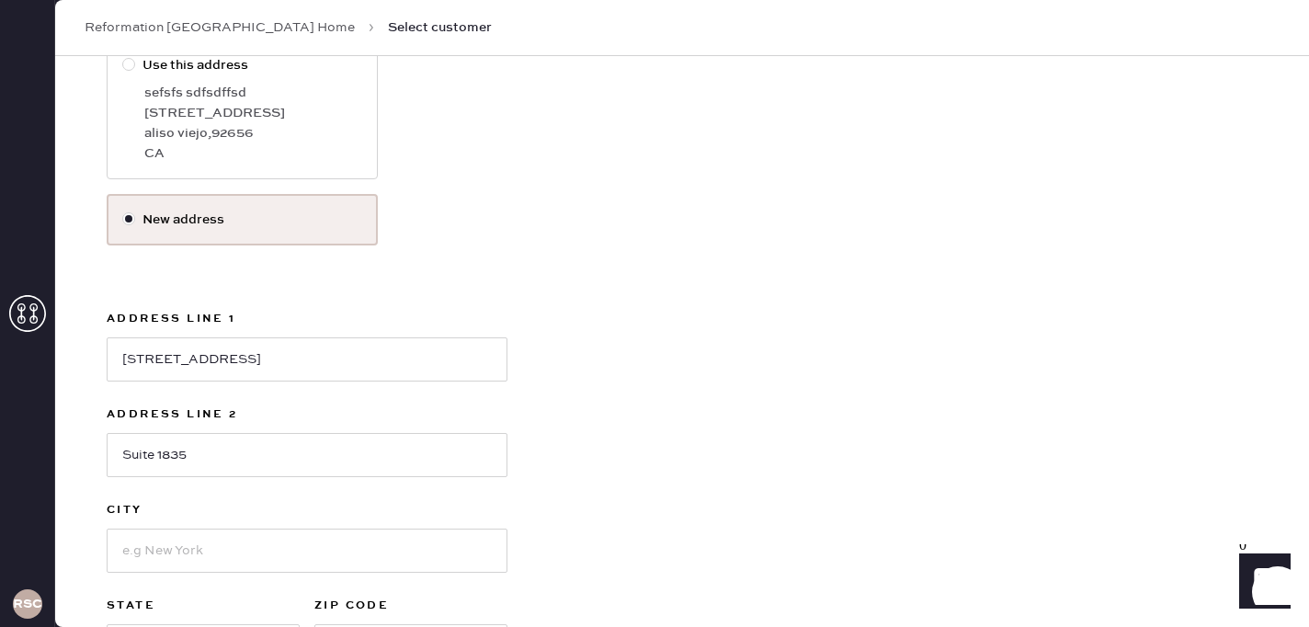
scroll to position [368, 0]
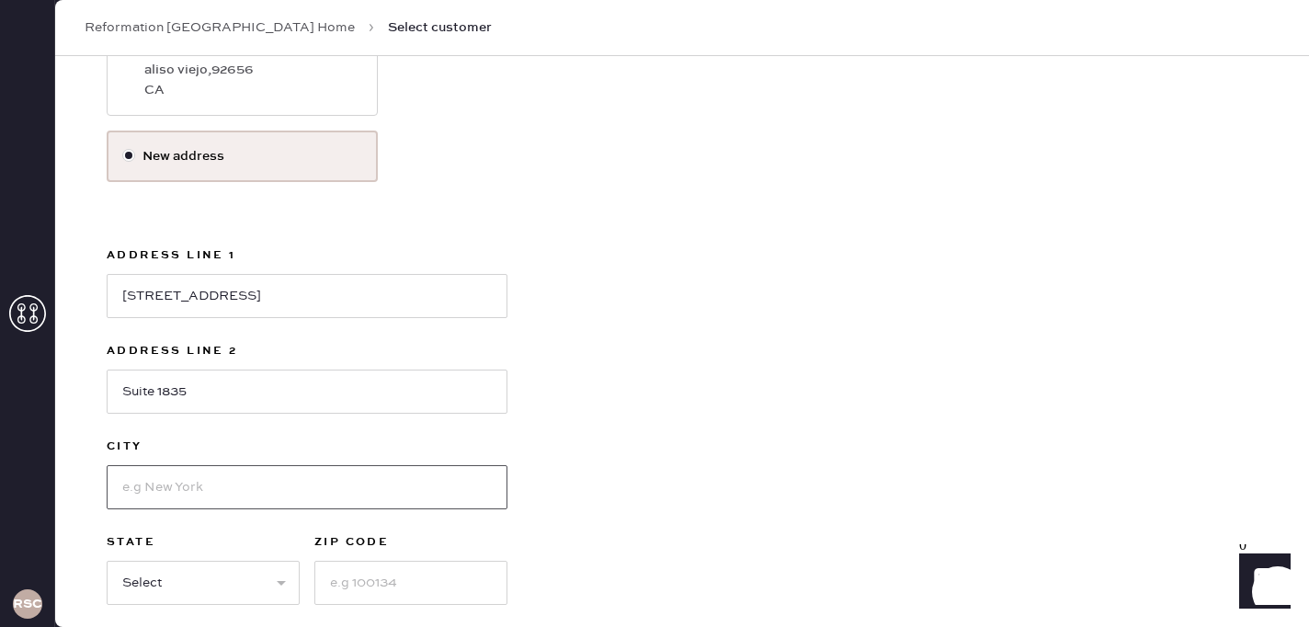
click at [282, 466] on input at bounding box center [307, 487] width 401 height 44
click at [236, 494] on input "Costa Mea" at bounding box center [307, 487] width 401 height 44
type input "Costa Mesa"
click at [609, 461] on div "Use this address sefsfs sdfsdffsd 90 vantis drive aliso viejo , 92656 CA New ad…" at bounding box center [682, 323] width 1151 height 695
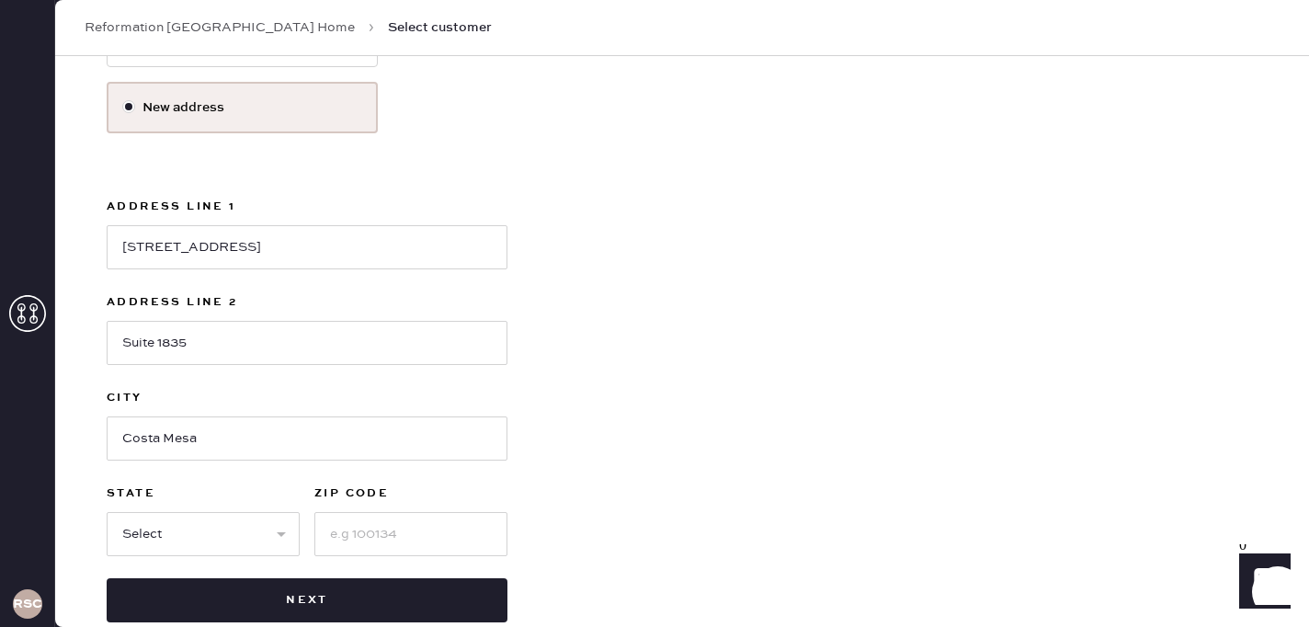
scroll to position [452, 0]
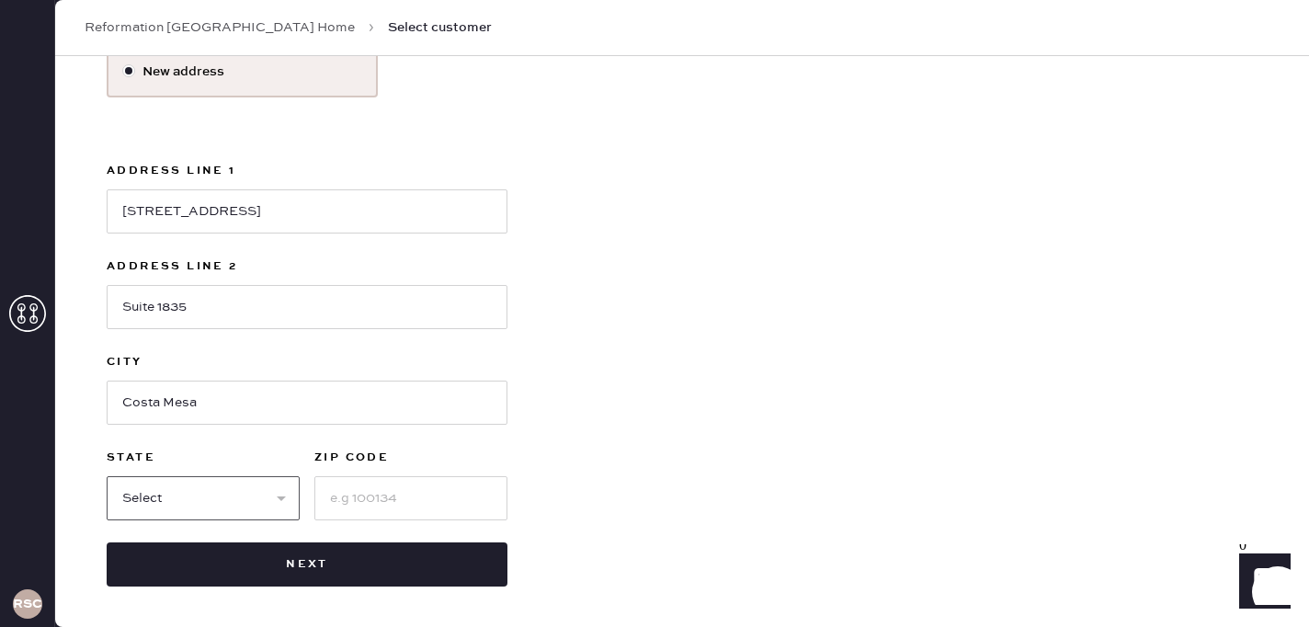
click at [262, 494] on select "Select AK AL AR AZ CA CO CT DC DE FL GA HI IA ID IL IN KS KY LA MA MD ME MI MN …" at bounding box center [203, 498] width 193 height 44
select select "CA"
click at [107, 476] on select "Select AK AL AR AZ CA CO CT DC DE FL GA HI IA ID IL IN KS KY LA MA MD ME MI MN …" at bounding box center [203, 498] width 193 height 44
click at [355, 494] on input at bounding box center [410, 498] width 193 height 44
type input "92626"
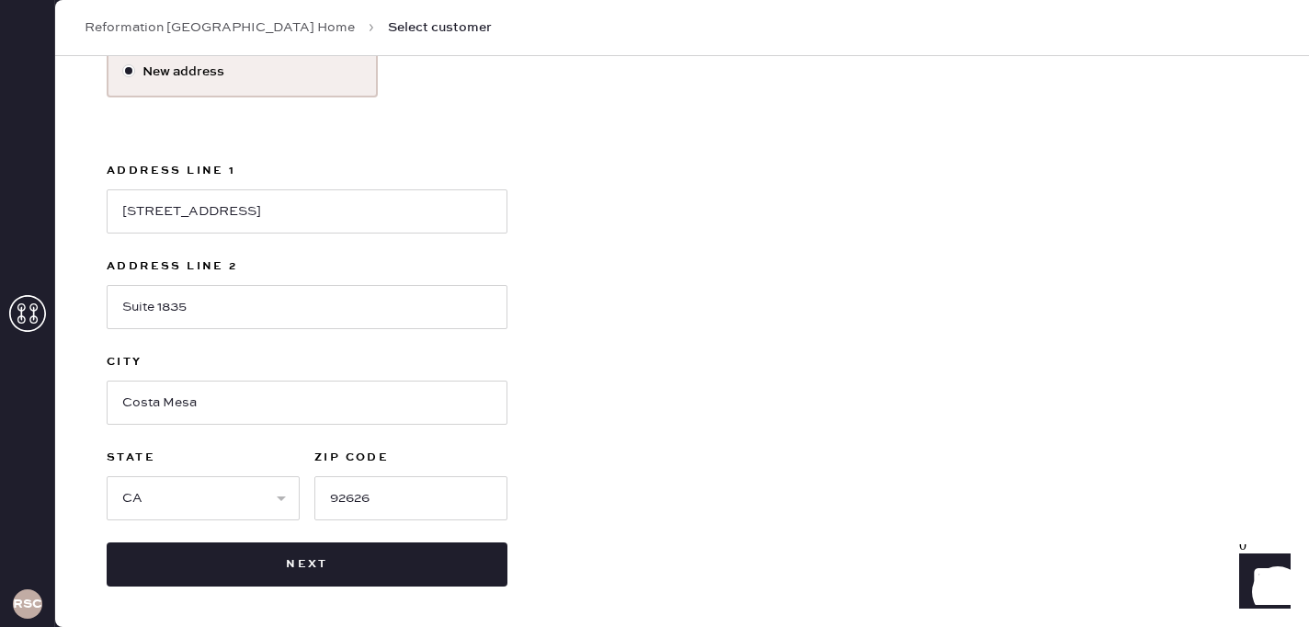
click at [562, 500] on div "Use this address sefsfs sdfsdffsd 90 vantis drive aliso viejo , 92656 CA New ad…" at bounding box center [682, 239] width 1151 height 695
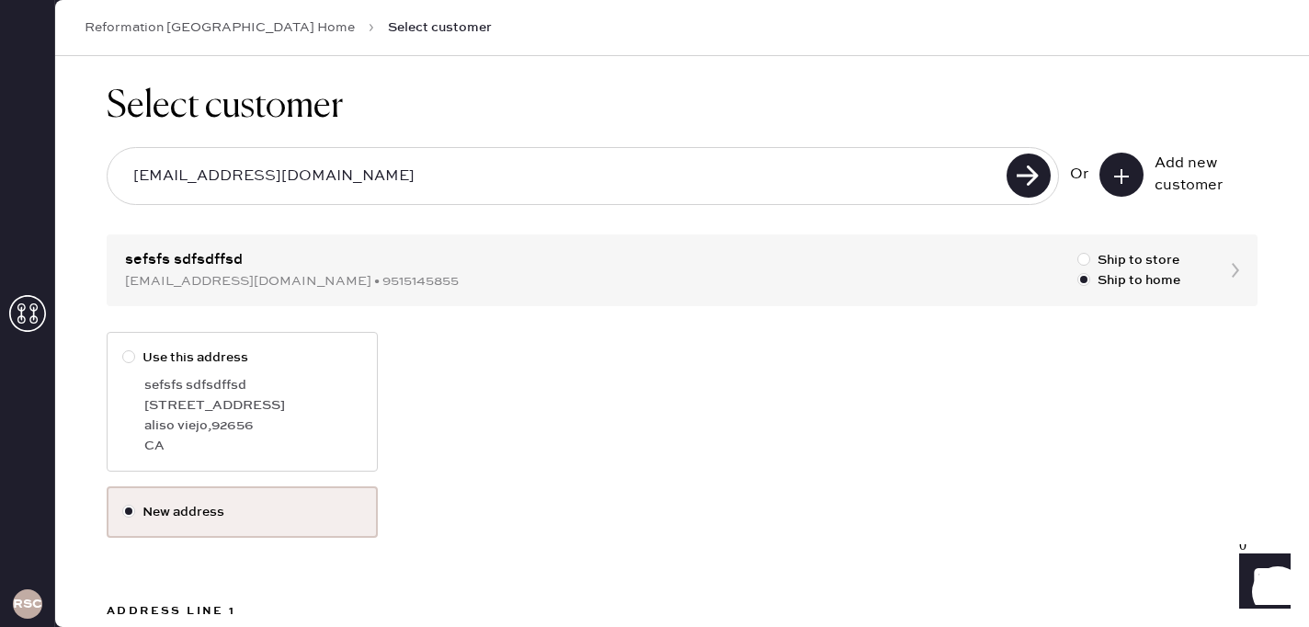
scroll to position [11, 0]
click at [1232, 272] on div "Select customer southcoastplazamanagement@thereformation.us Or Add new customer…" at bounding box center [682, 556] width 1254 height 1023
click at [741, 482] on div "Use this address sefsfs sdfsdffsd 90 vantis drive aliso viejo , 92656 CA" at bounding box center [682, 410] width 1151 height 154
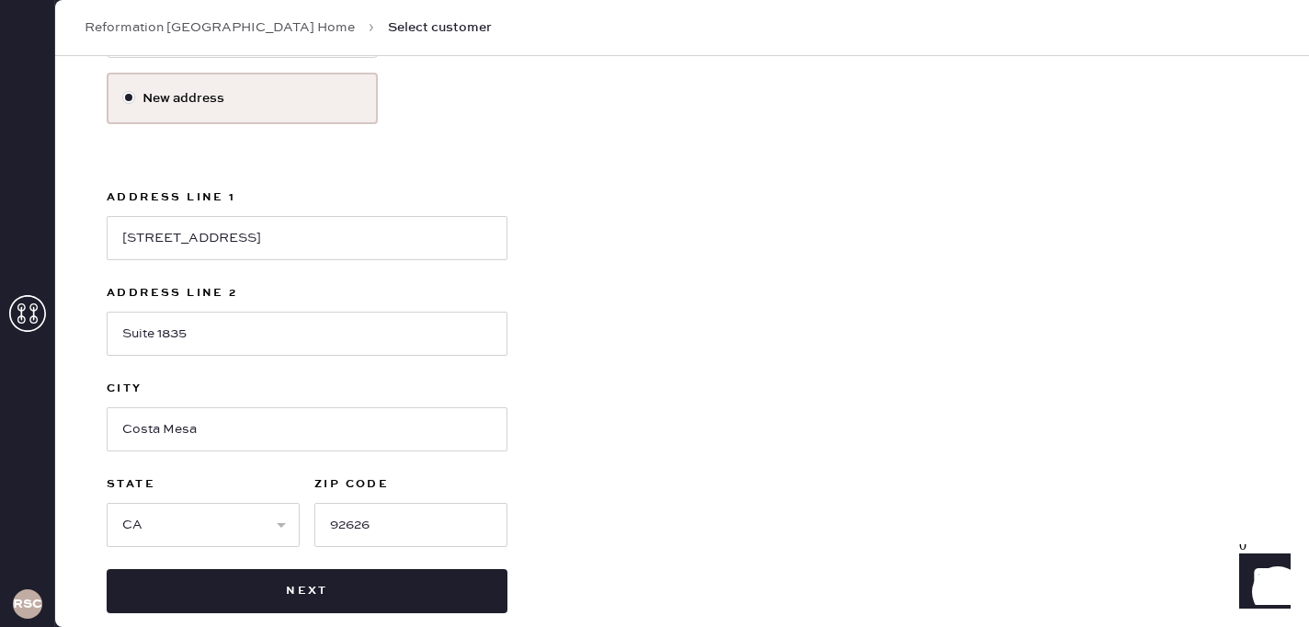
scroll to position [452, 0]
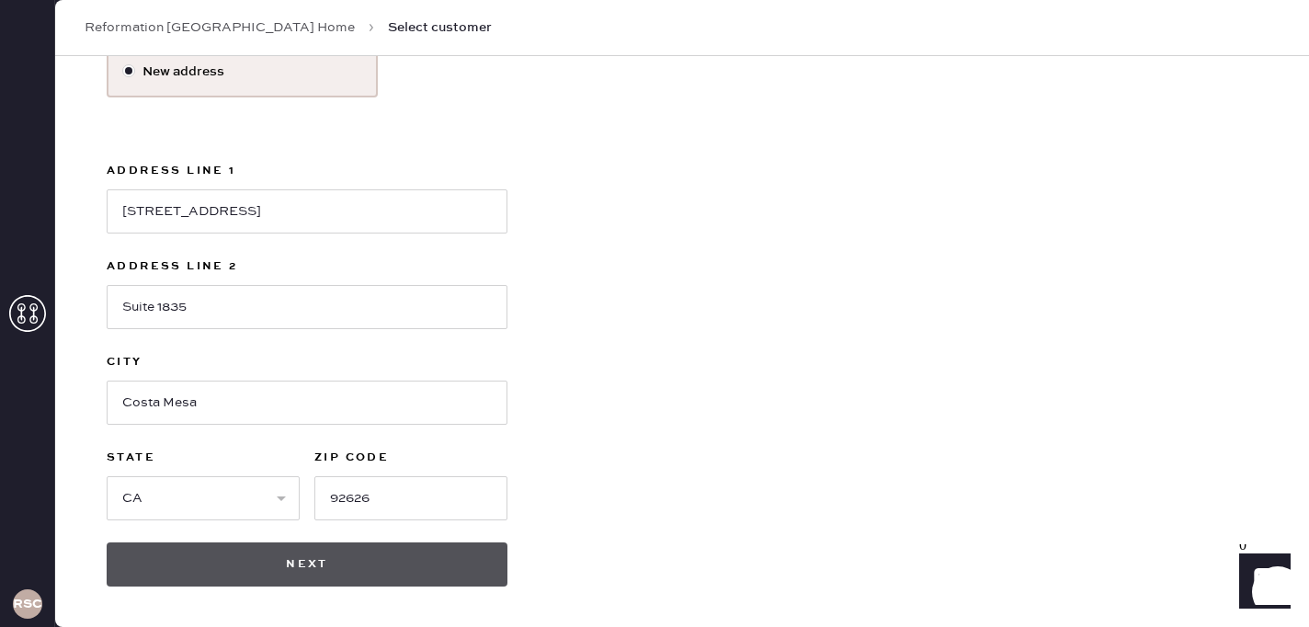
click at [363, 567] on button "Next" at bounding box center [307, 564] width 401 height 44
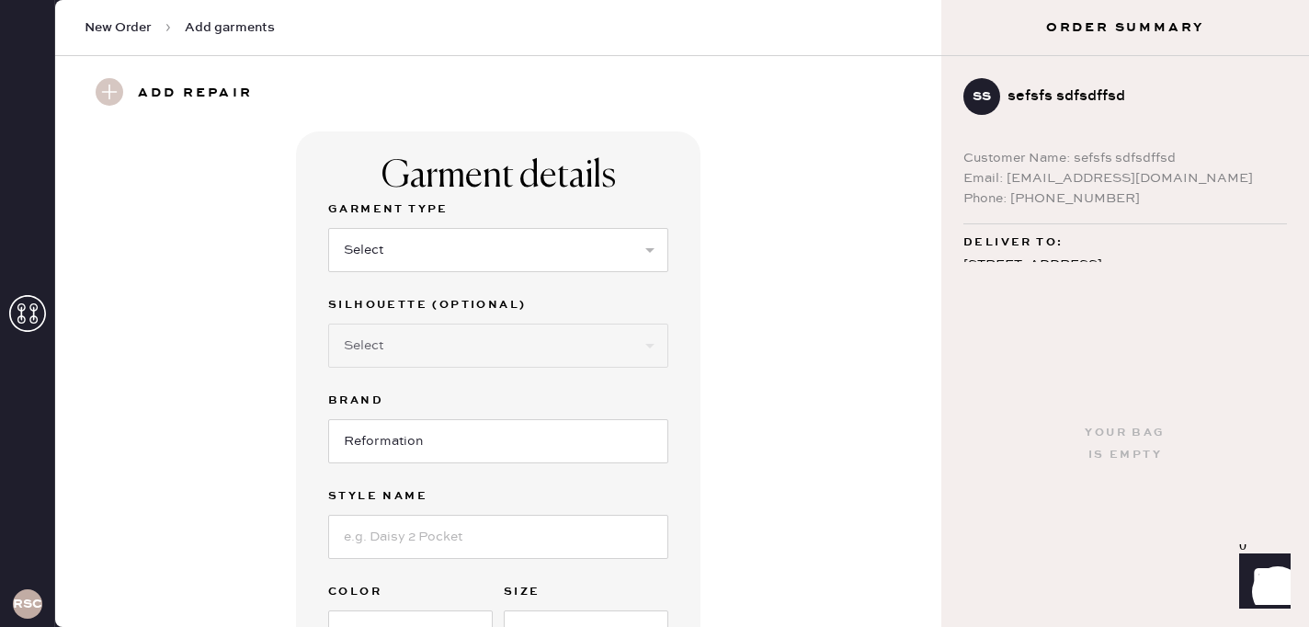
click at [1023, 209] on div "Phone: 9515145855" at bounding box center [1125, 198] width 324 height 20
click at [845, 293] on div "Garment details Garment Type Select Basic Skirt Jeans Leggings Pants Shorts Bas…" at bounding box center [498, 451] width 820 height 641
click at [119, 34] on span "New Order" at bounding box center [118, 27] width 67 height 18
click at [126, 15] on div "New Order Add garments" at bounding box center [498, 28] width 886 height 56
click at [126, 28] on span "New Order" at bounding box center [118, 27] width 67 height 18
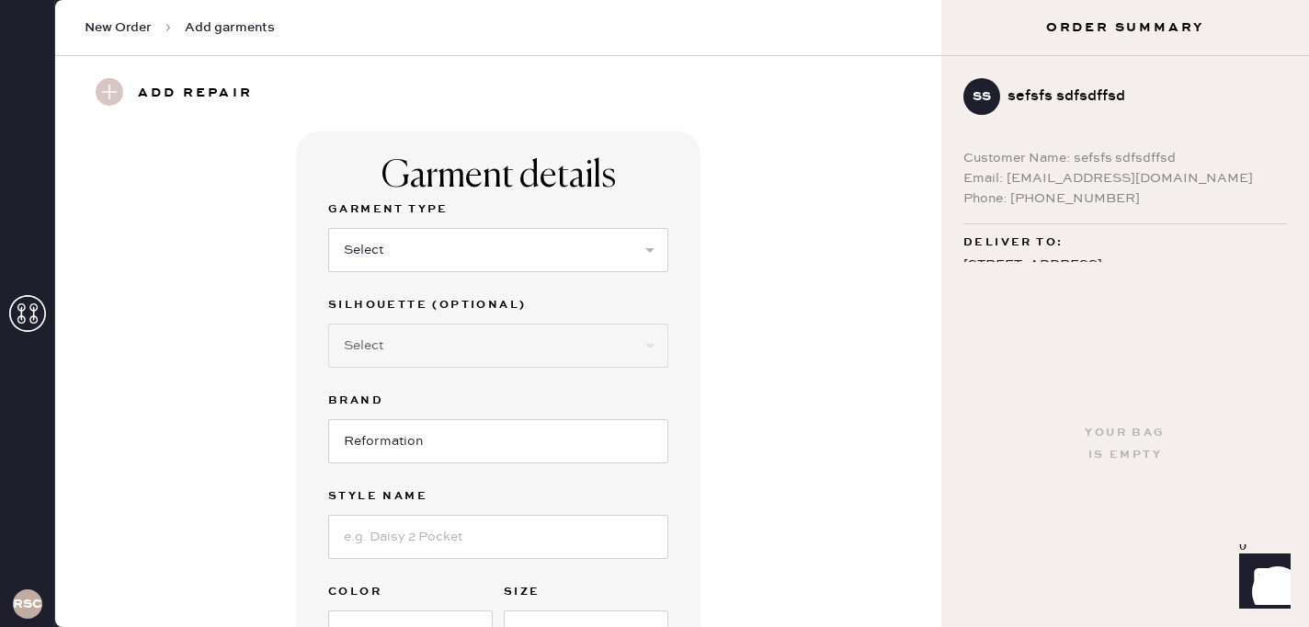
click at [135, 28] on span "New Order" at bounding box center [118, 27] width 67 height 18
click at [26, 320] on icon at bounding box center [27, 313] width 37 height 37
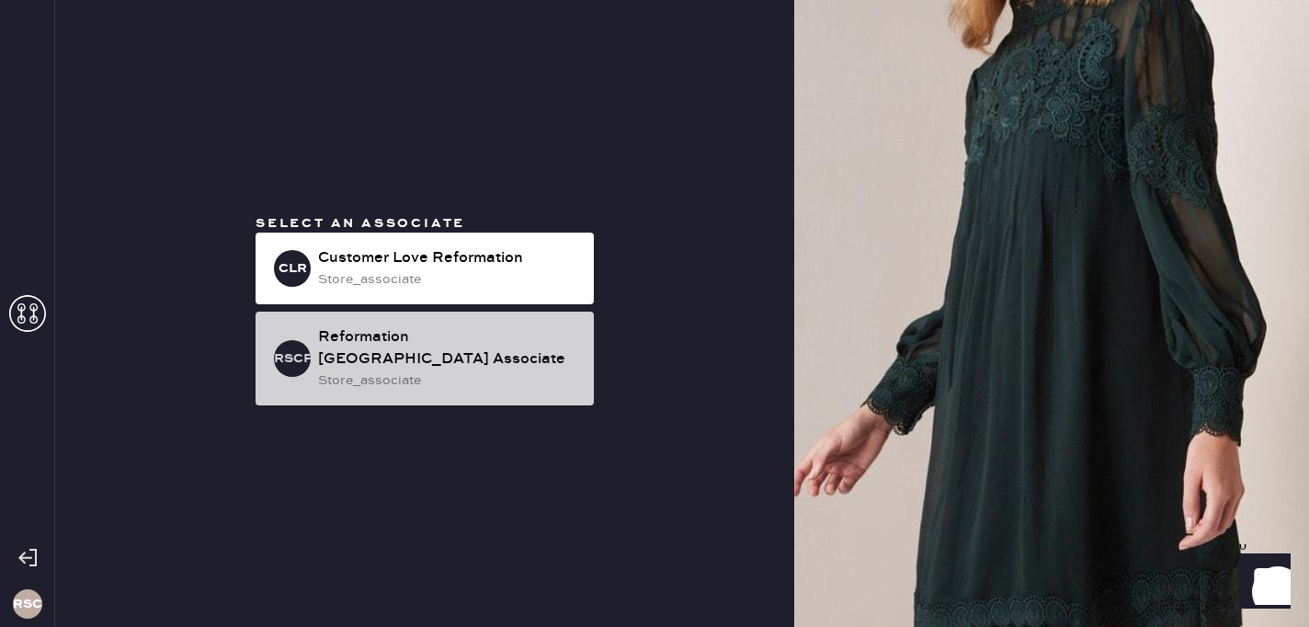
click at [507, 341] on div "Reformation South Coast Plaza Associate" at bounding box center [448, 348] width 261 height 44
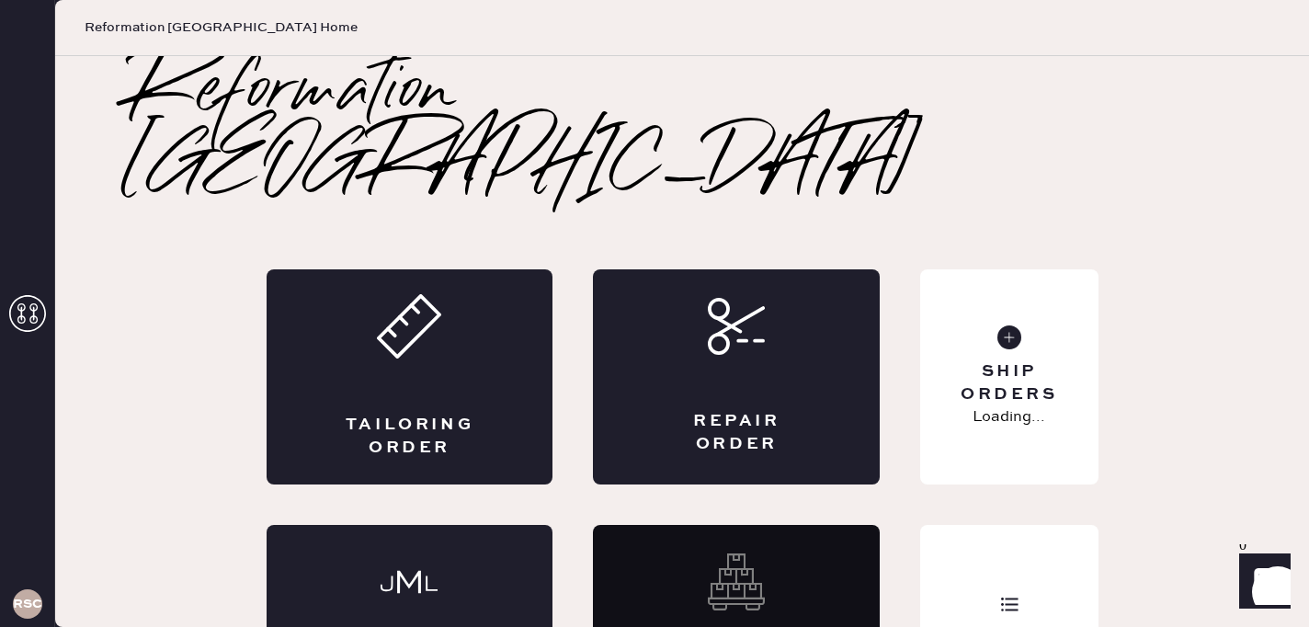
click at [1161, 377] on div "Reformation South Coast Plaza Tailoring Order Repair Order Monogram Order Reviv…" at bounding box center [682, 398] width 1254 height 684
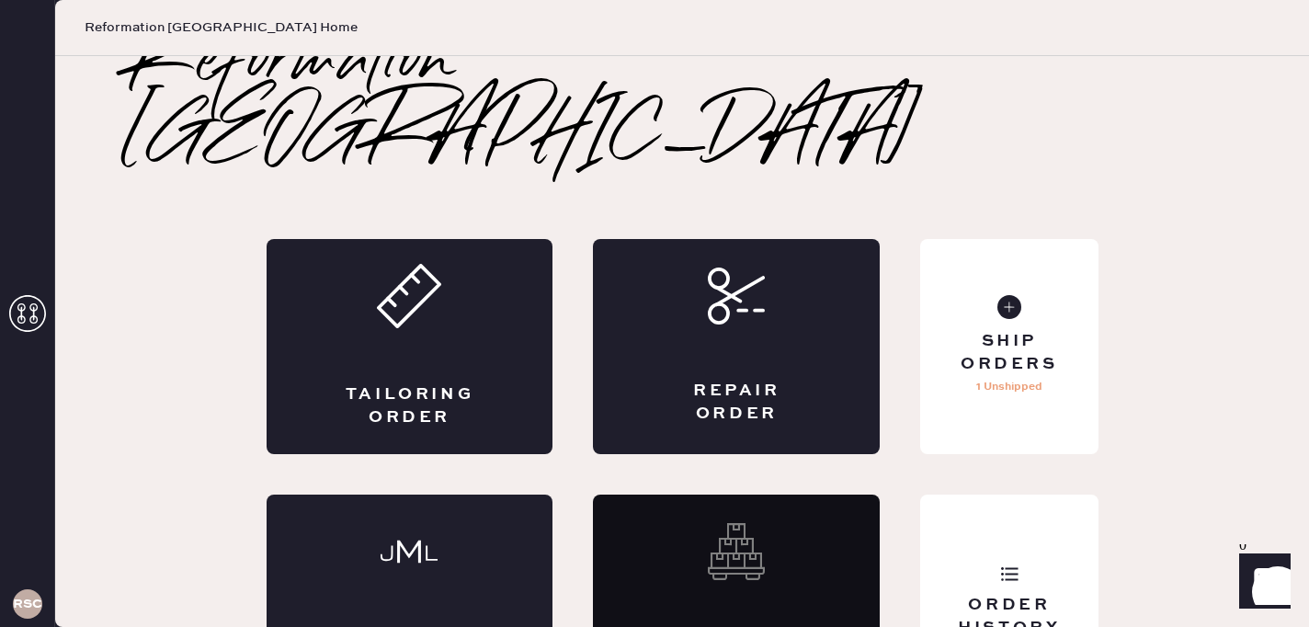
scroll to position [40, 0]
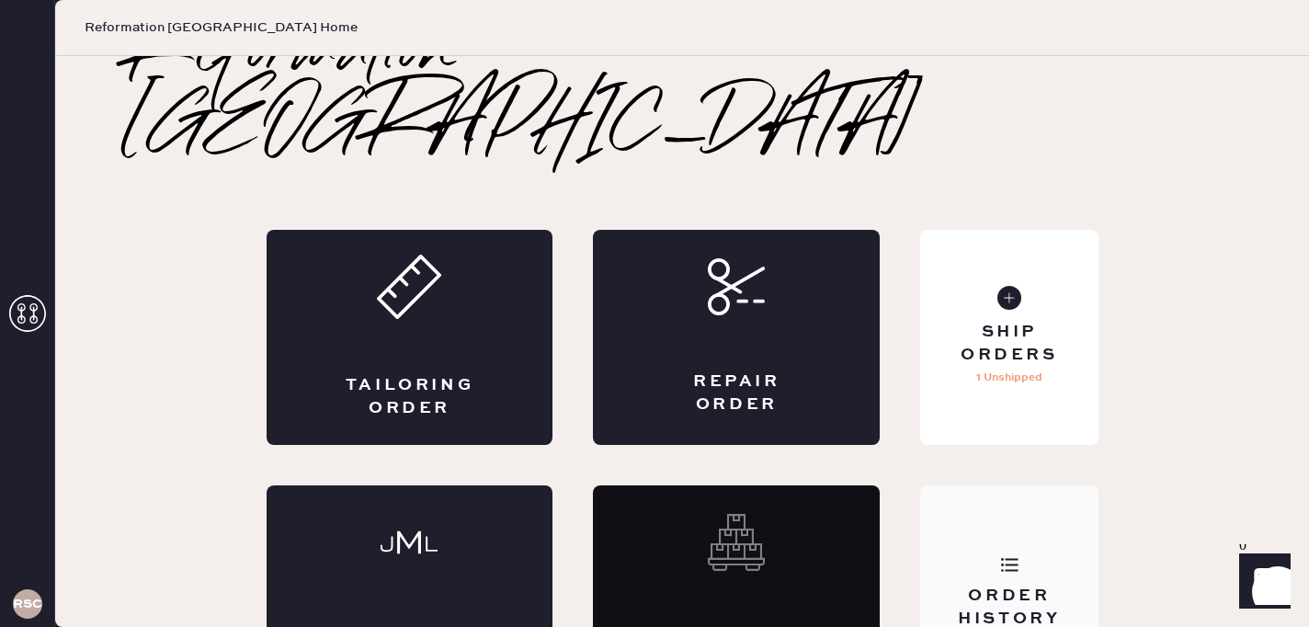
click at [1032, 502] on div "Order History" at bounding box center [1008, 592] width 177 height 215
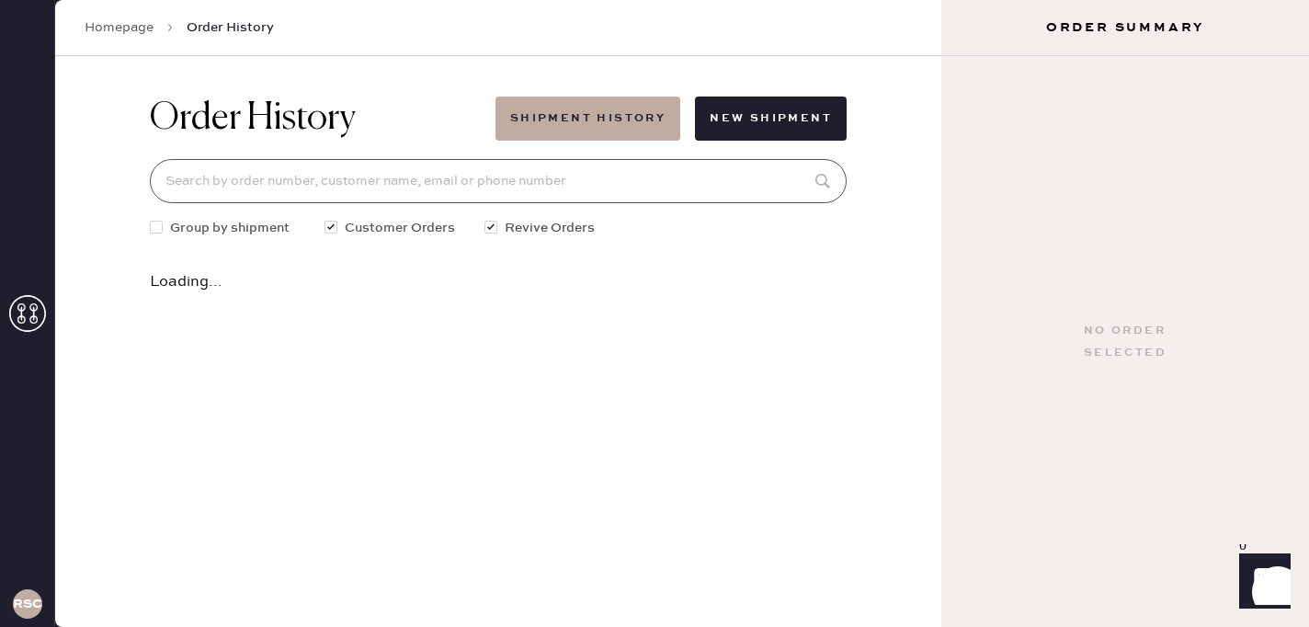
click at [623, 173] on input at bounding box center [498, 181] width 697 height 44
type input "southcoastplazamanagement@thereformation.us"
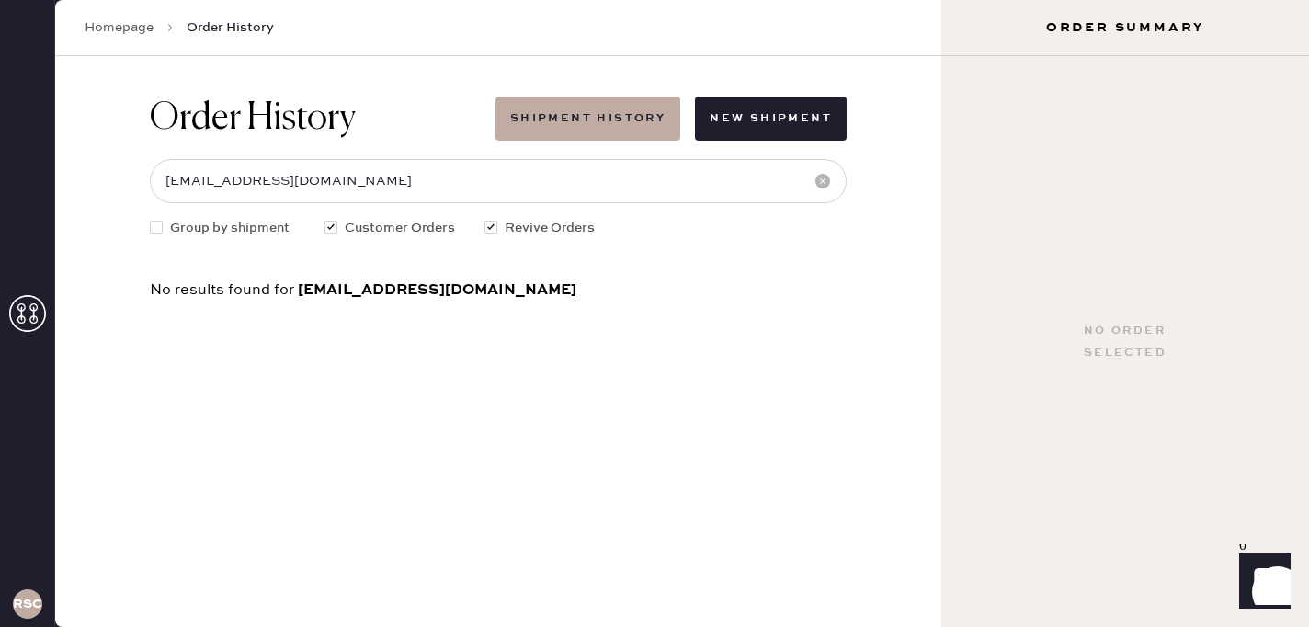
click at [100, 23] on link "Homepage" at bounding box center [119, 27] width 69 height 18
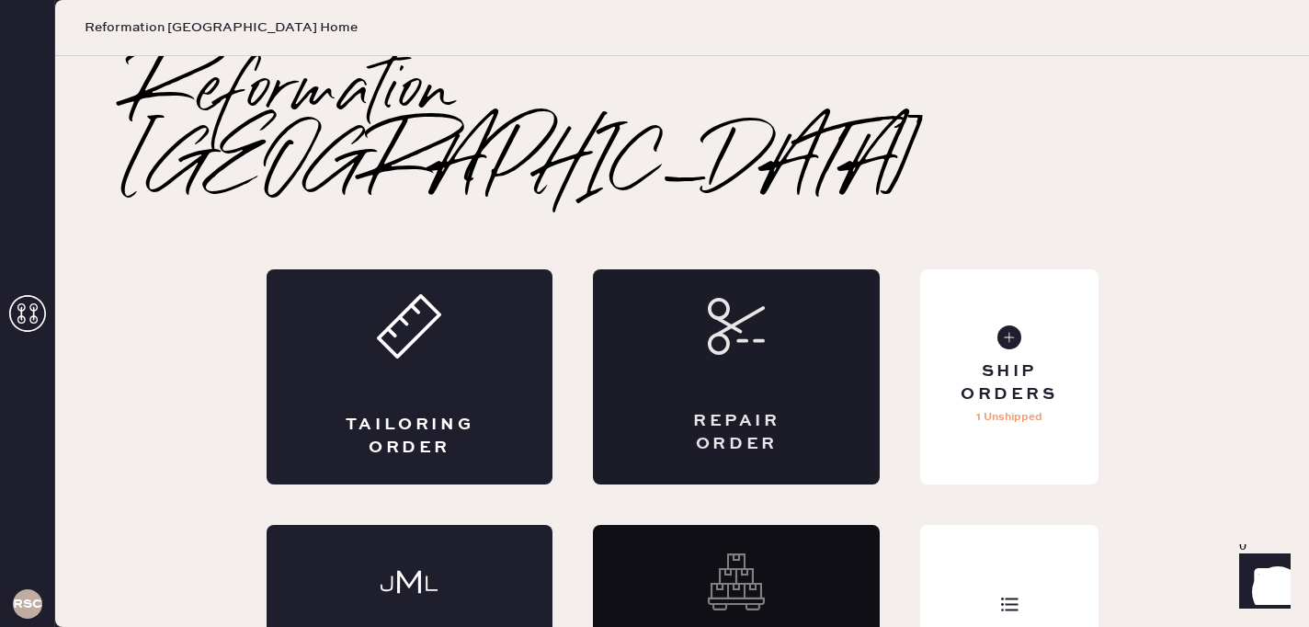
click at [819, 330] on div "Repair Order" at bounding box center [736, 376] width 287 height 215
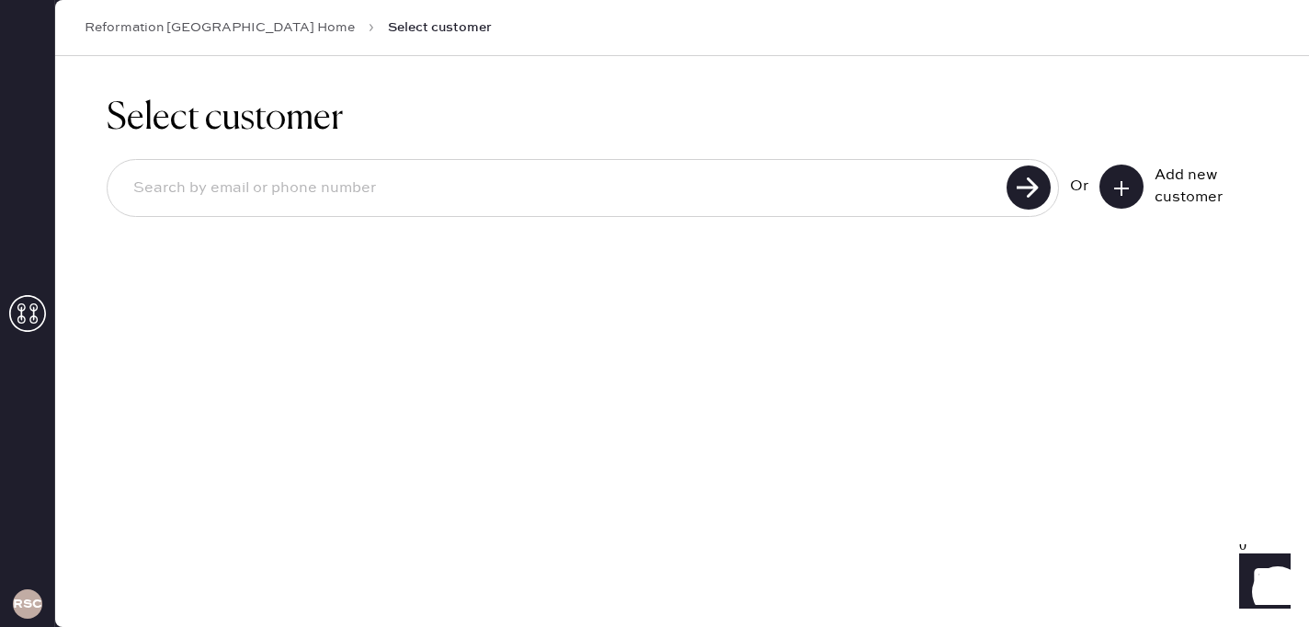
click at [436, 192] on input at bounding box center [560, 188] width 882 height 42
type input "southcoastplazamanagement@thereformation.us"
click at [1030, 181] on use at bounding box center [1028, 187] width 44 height 44
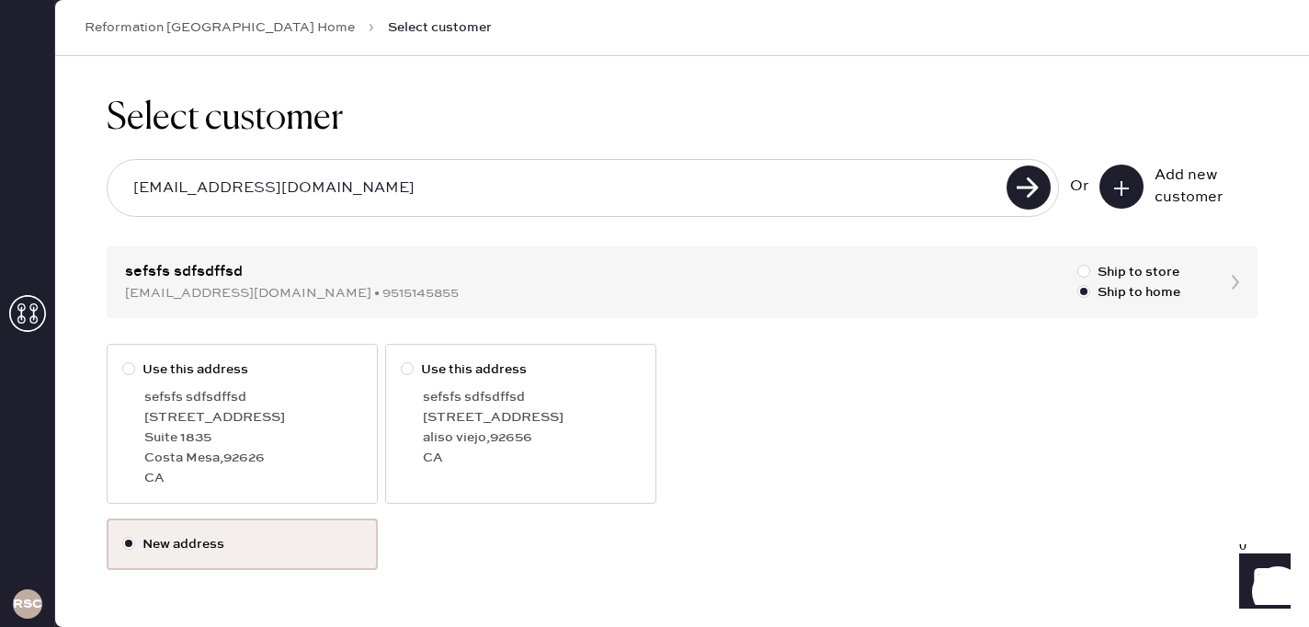
click at [120, 370] on label "Use this address sefsfs sdfsdffsd 3333 Bristol St Suite 1835 Costa Mesa , 92626…" at bounding box center [242, 424] width 271 height 160
click at [122, 360] on input "Use this address" at bounding box center [122, 359] width 1 height 1
radio input "true"
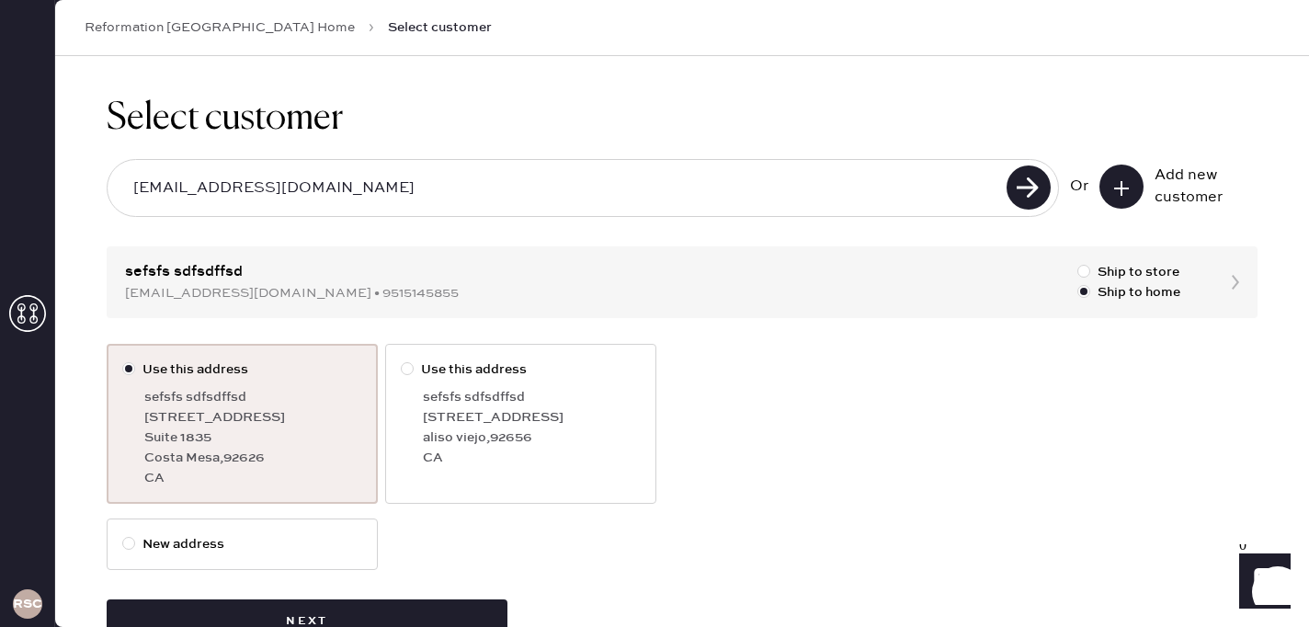
click at [507, 540] on div "Use this address sefsfs sdfsdffsd 3333 Bristol St Suite 1835 Costa Mesa , 92626…" at bounding box center [682, 494] width 1151 height 300
click at [429, 606] on button "Next" at bounding box center [307, 621] width 401 height 44
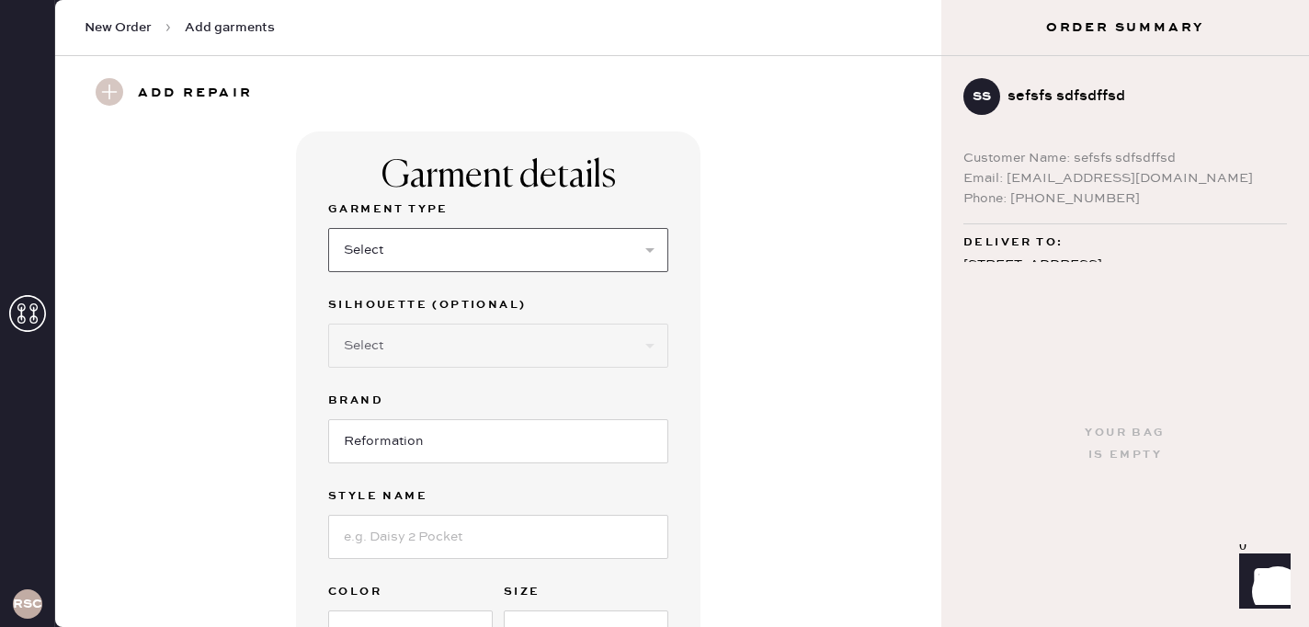
click at [581, 247] on select "Select Basic Skirt Jeans Leggings Pants Shorts Basic Sleeved Dress Basic Sleeve…" at bounding box center [498, 250] width 340 height 44
select select "8"
click at [328, 228] on select "Select Basic Skirt Jeans Leggings Pants Shorts Basic Sleeved Dress Basic Sleeve…" at bounding box center [498, 250] width 340 height 44
click at [539, 436] on input "Reformation" at bounding box center [498, 441] width 340 height 44
click at [525, 516] on input at bounding box center [498, 537] width 340 height 44
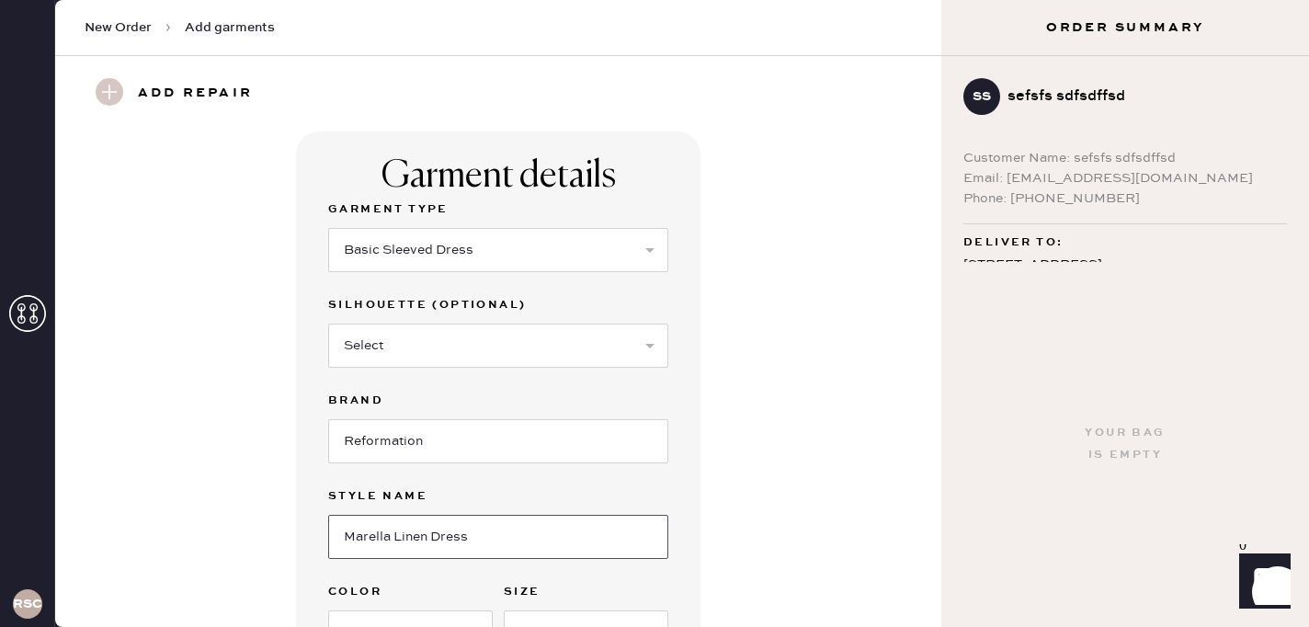
type input "Marella Linen Dress"
click at [761, 557] on div "Garment details Garment Type Select Basic Skirt Jeans Leggings Pants Shorts Bas…" at bounding box center [498, 451] width 820 height 641
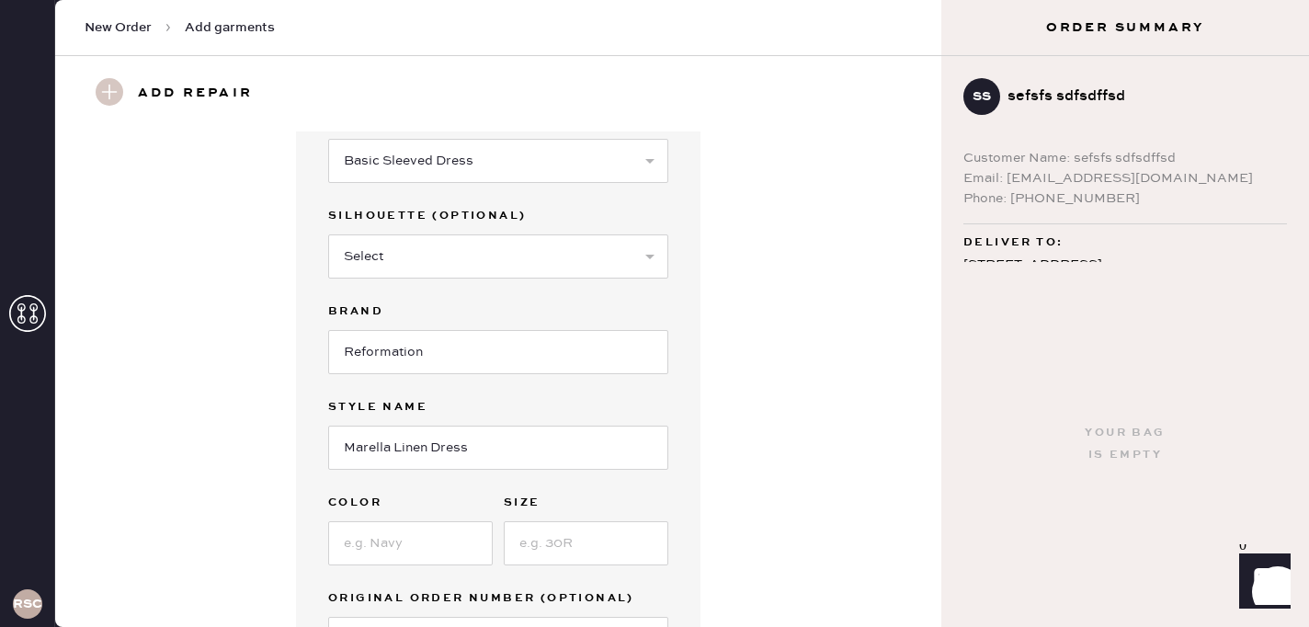
scroll to position [110, 0]
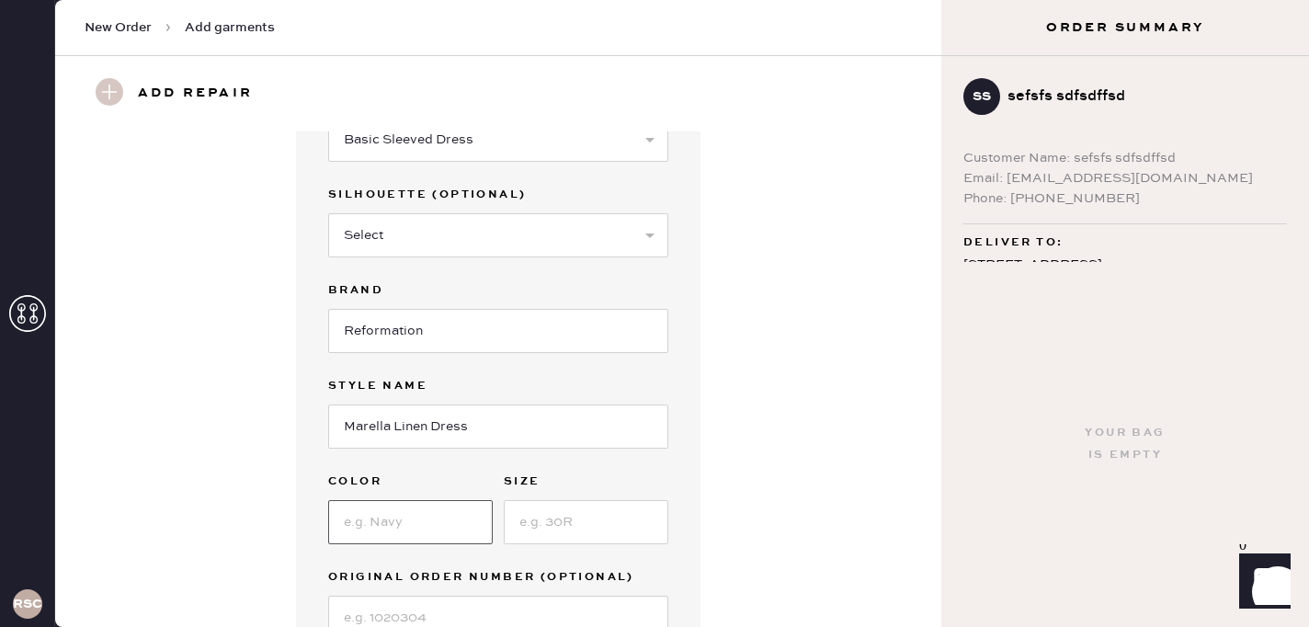
click at [399, 507] on input at bounding box center [410, 522] width 165 height 44
type input "Lipstick"
click at [528, 528] on input at bounding box center [586, 522] width 165 height 44
type input "8"
click at [727, 582] on div "Garment details Garment Type Select Basic Skirt Jeans Leggings Pants Shorts Bas…" at bounding box center [498, 341] width 820 height 641
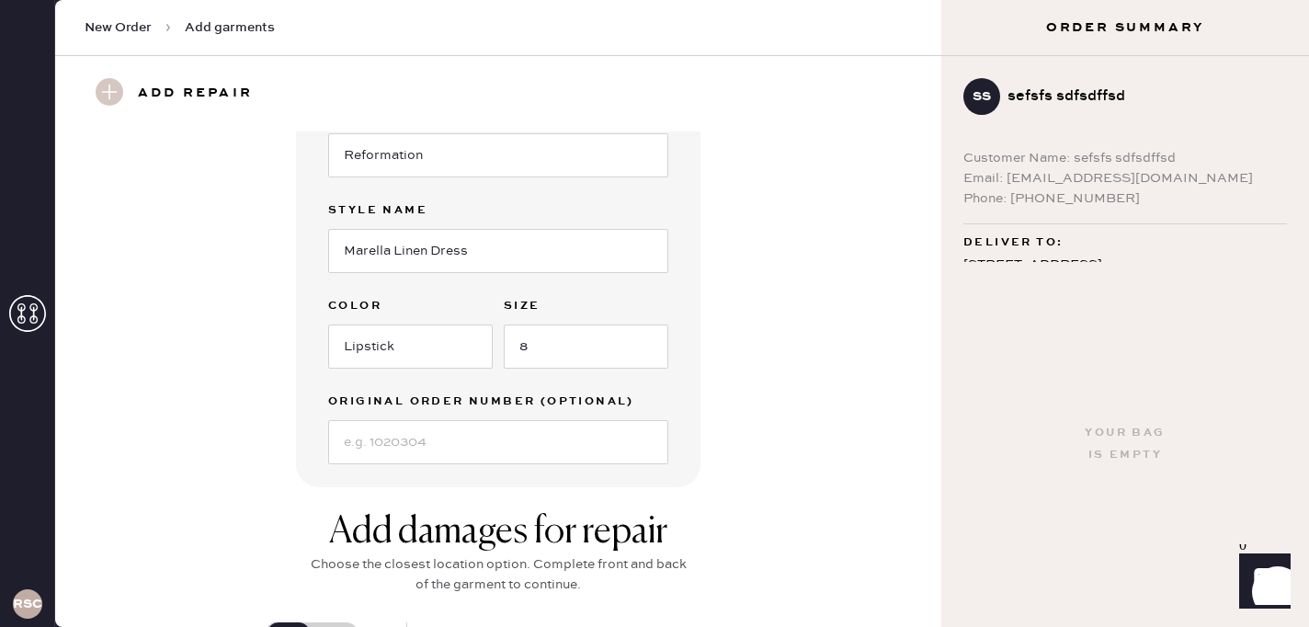
scroll to position [294, 0]
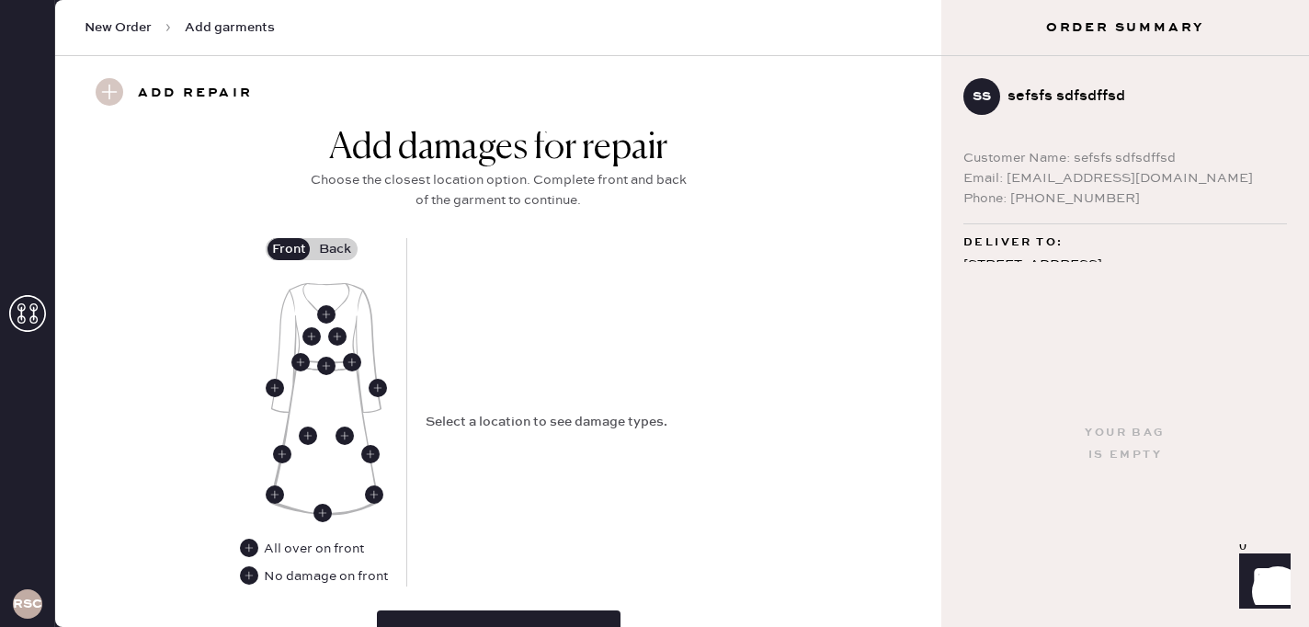
scroll to position [698, 0]
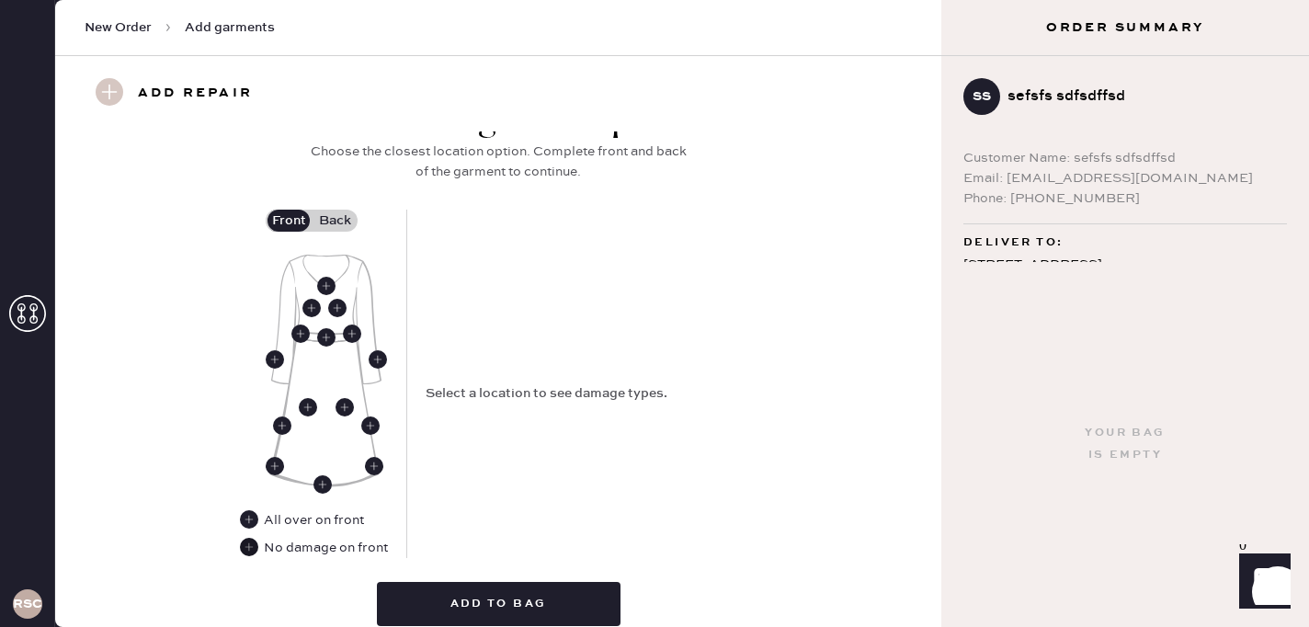
click at [249, 545] on use at bounding box center [249, 547] width 18 height 18
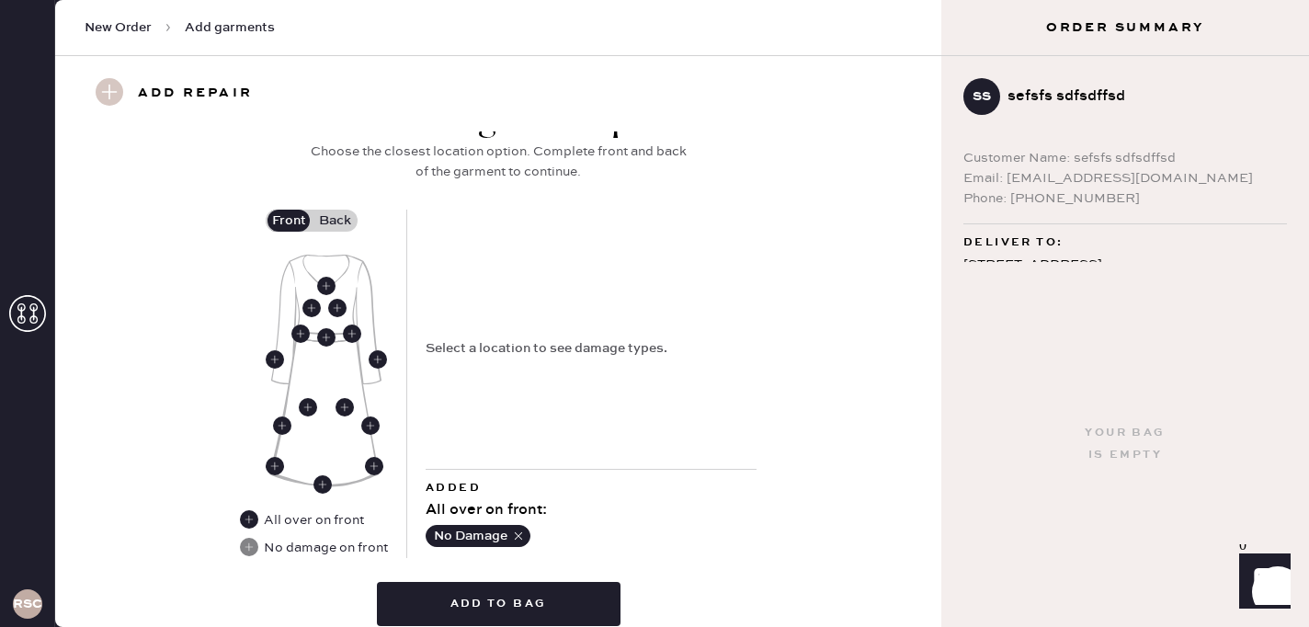
click at [341, 224] on label "Back" at bounding box center [335, 221] width 46 height 22
click at [335, 221] on input "Back" at bounding box center [335, 221] width 0 height 0
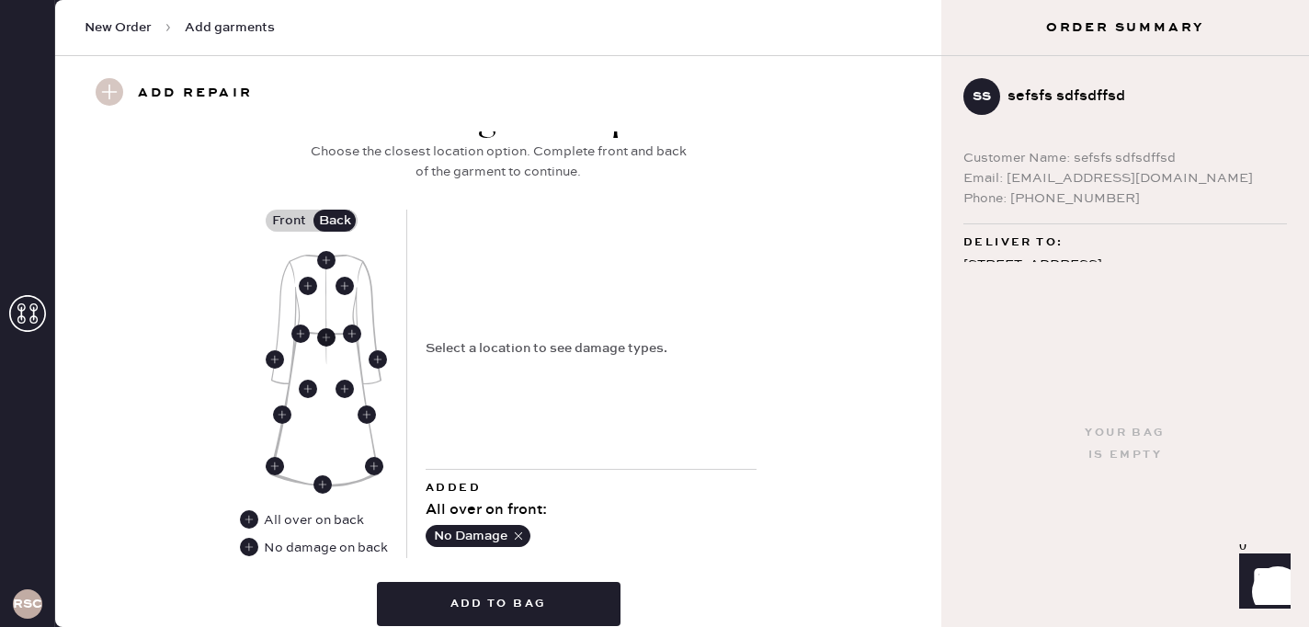
click at [329, 334] on use at bounding box center [326, 337] width 18 height 18
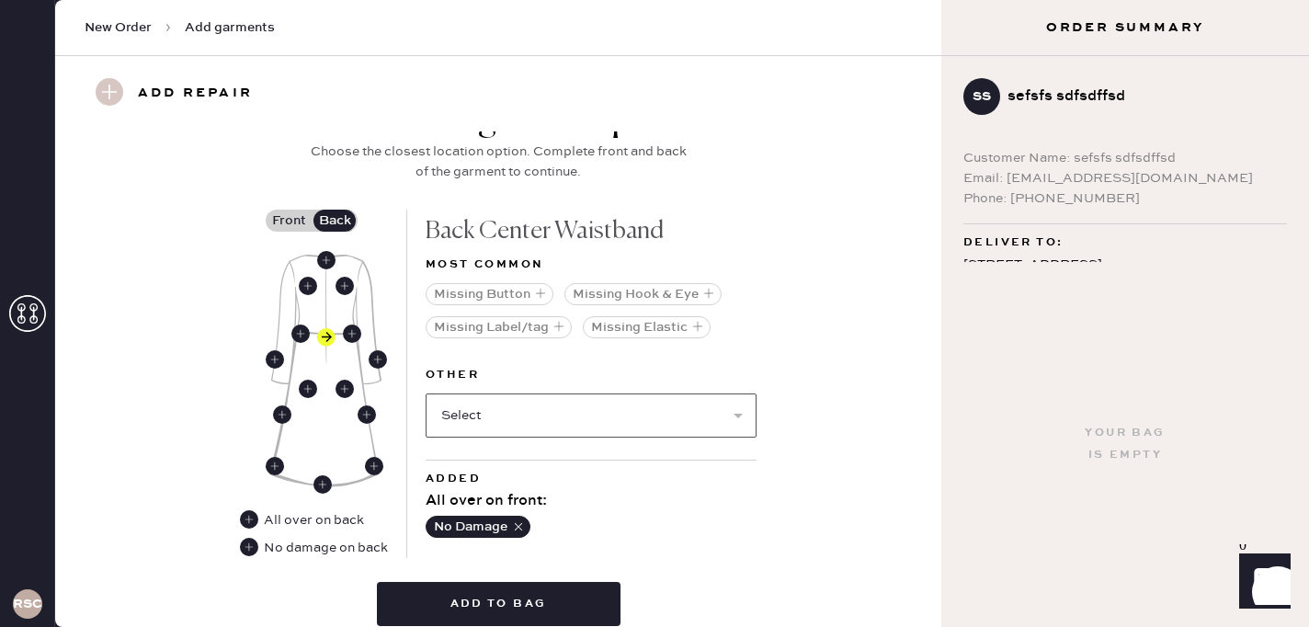
click at [517, 412] on select "Select Broken / Ripped Hem Broken Beads Broken Belt Loop Broken Button Broken C…" at bounding box center [591, 415] width 331 height 44
click at [605, 425] on select "Select Broken / Ripped Hem Broken Beads Broken Belt Loop Broken Button Broken C…" at bounding box center [591, 415] width 331 height 44
select select "1634"
click at [426, 393] on select "Select Broken / Ripped Hem Broken Beads Broken Belt Loop Broken Button Broken C…" at bounding box center [591, 415] width 331 height 44
select select
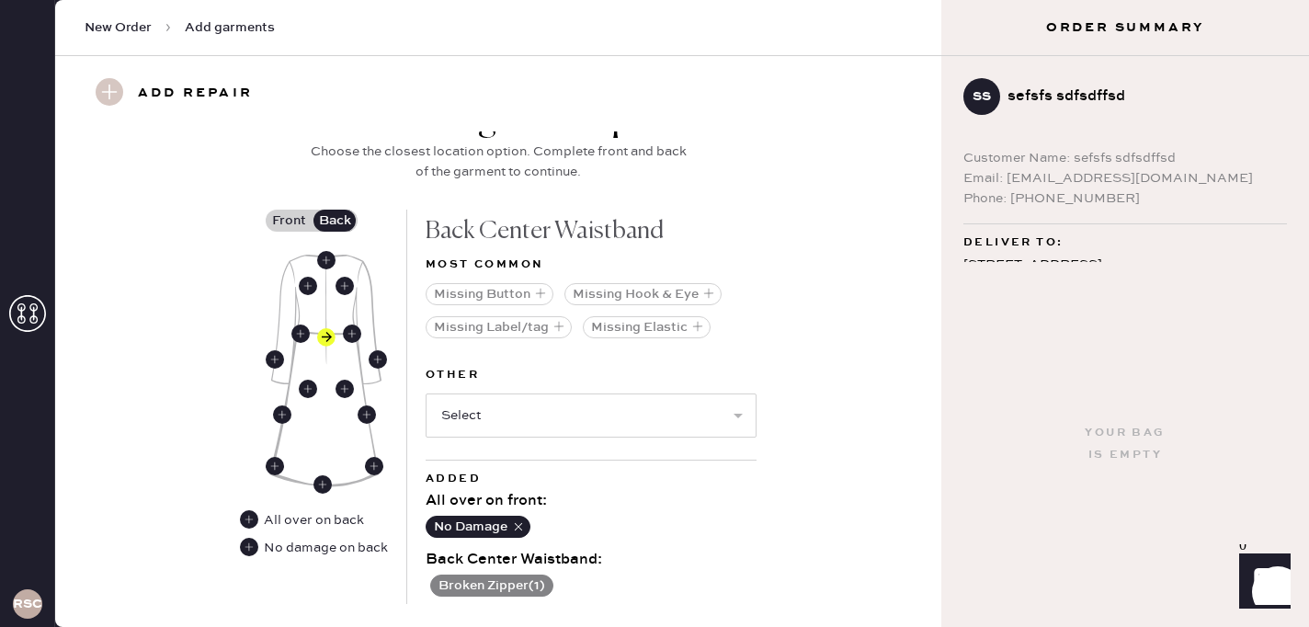
click at [883, 415] on div "Add damages for repair Choose the closest location option. Complete front and b…" at bounding box center [498, 391] width 820 height 588
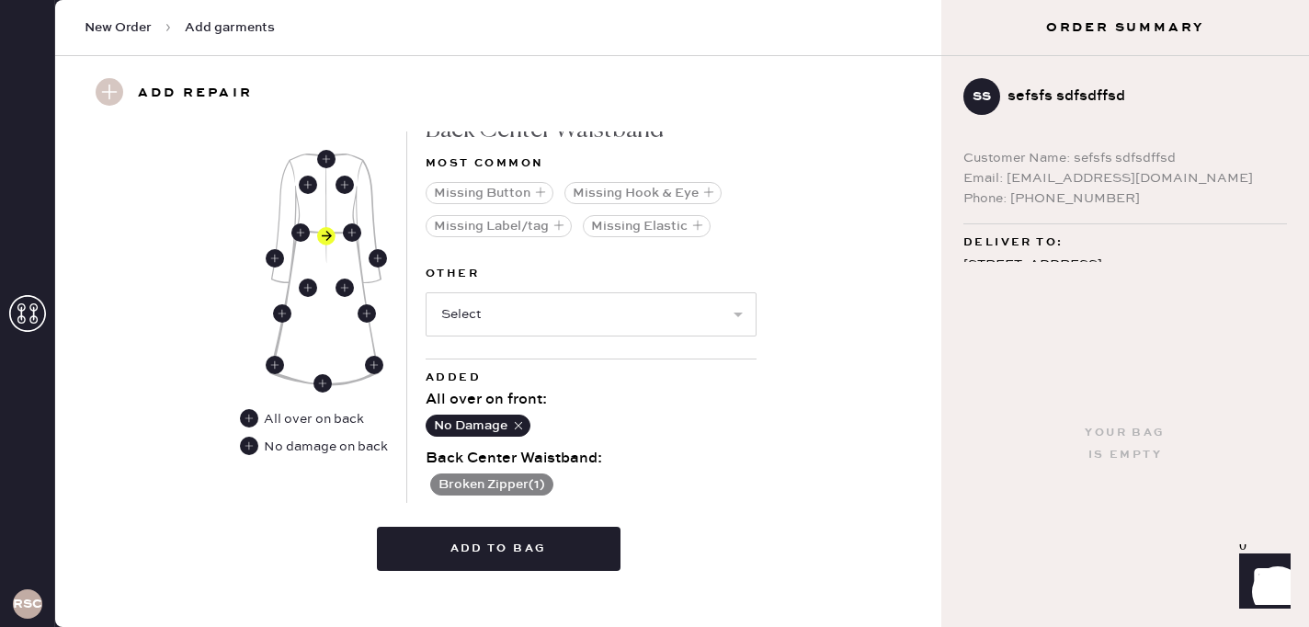
scroll to position [823, 0]
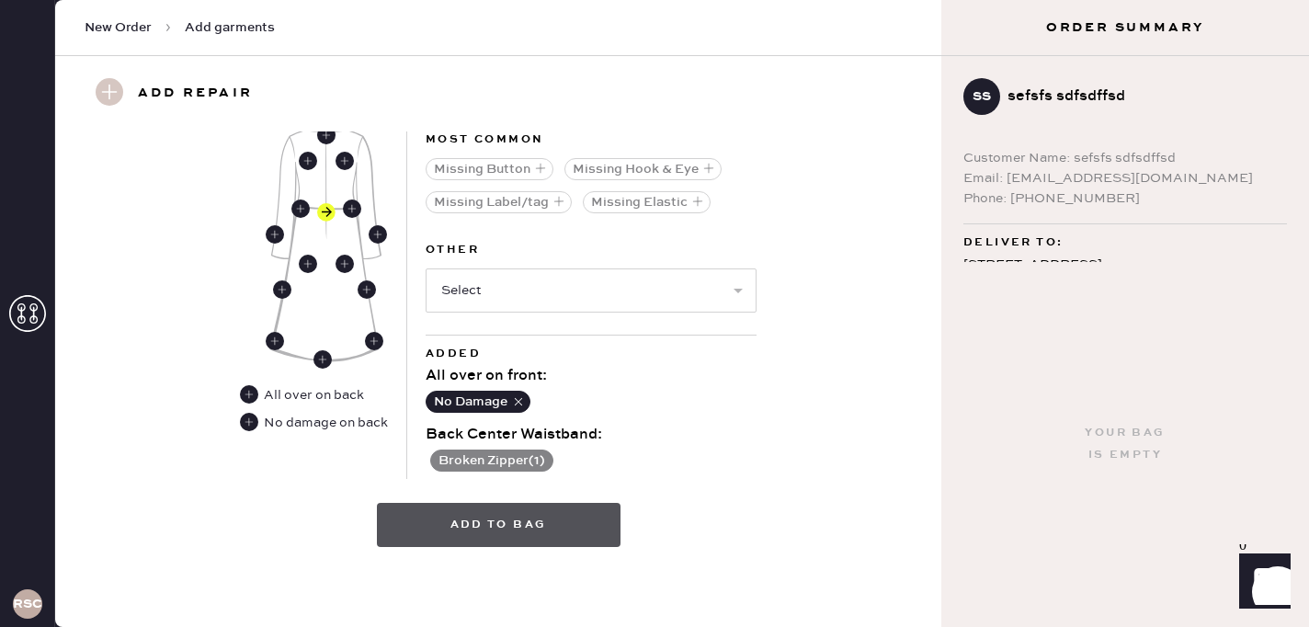
click at [562, 535] on button "Add to bag" at bounding box center [499, 525] width 244 height 44
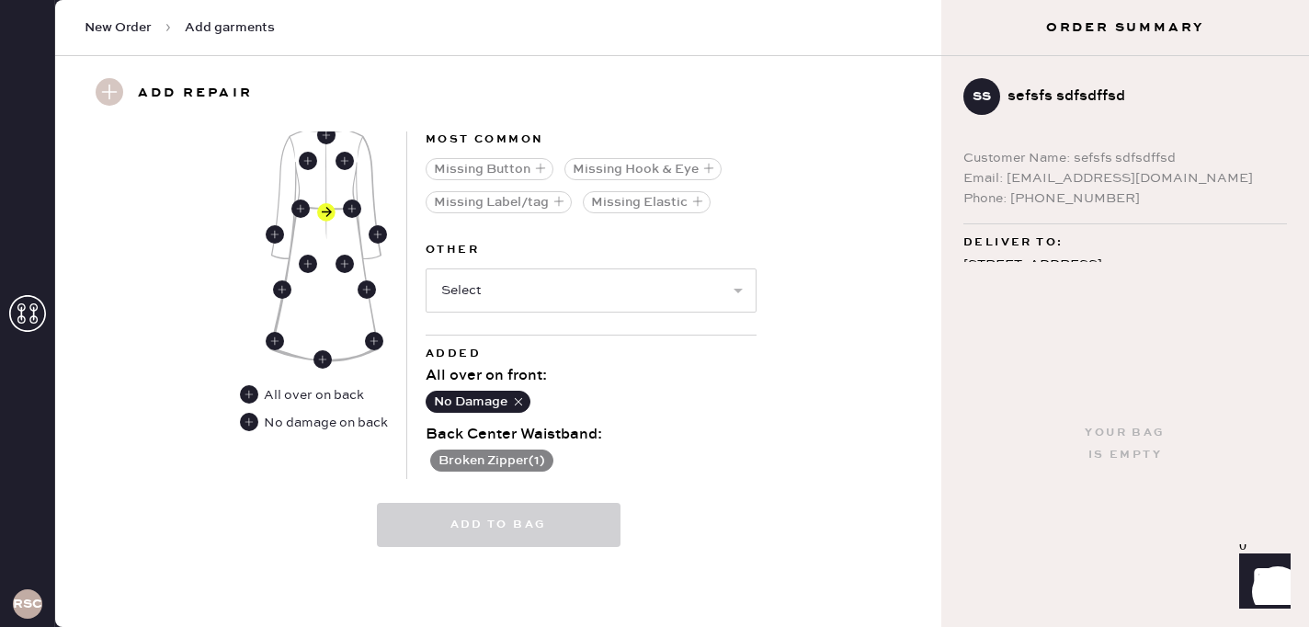
select select
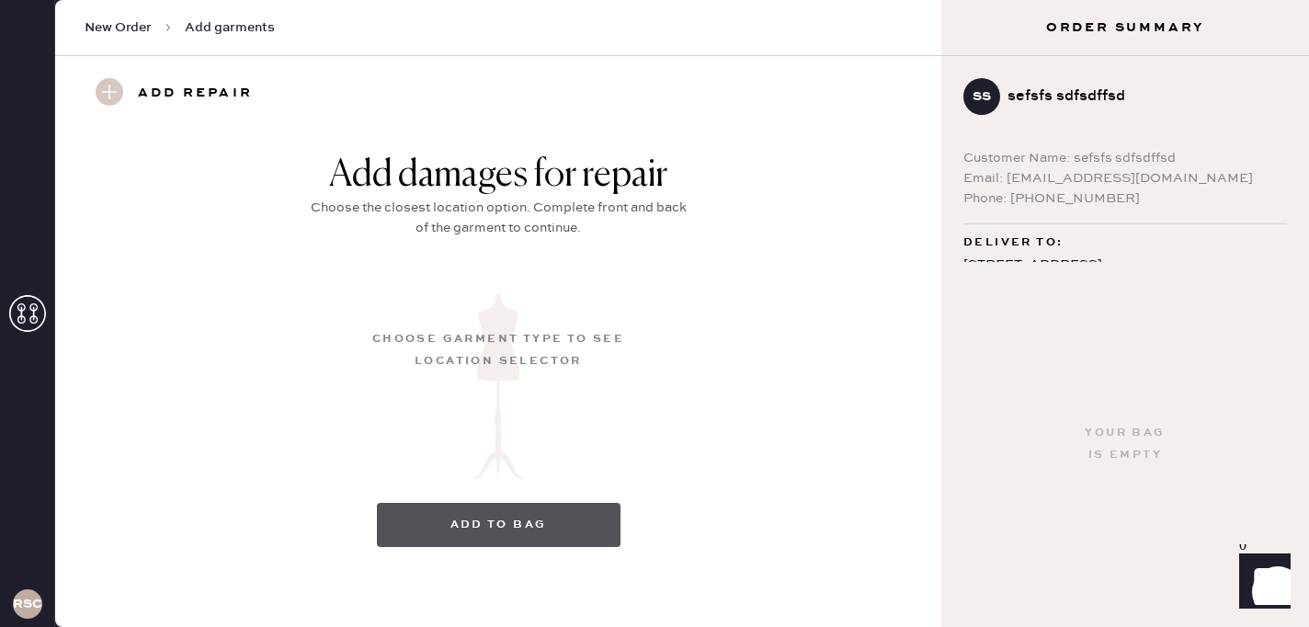
scroll to position [189, 0]
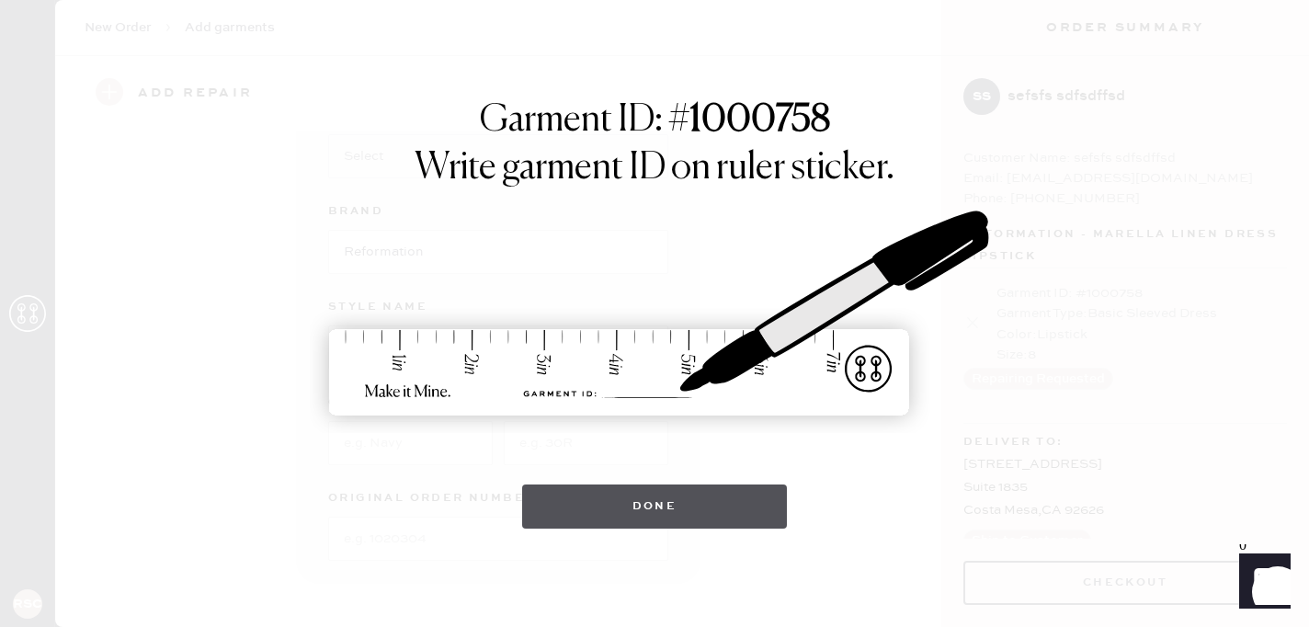
click at [732, 511] on button "Done" at bounding box center [655, 506] width 266 height 44
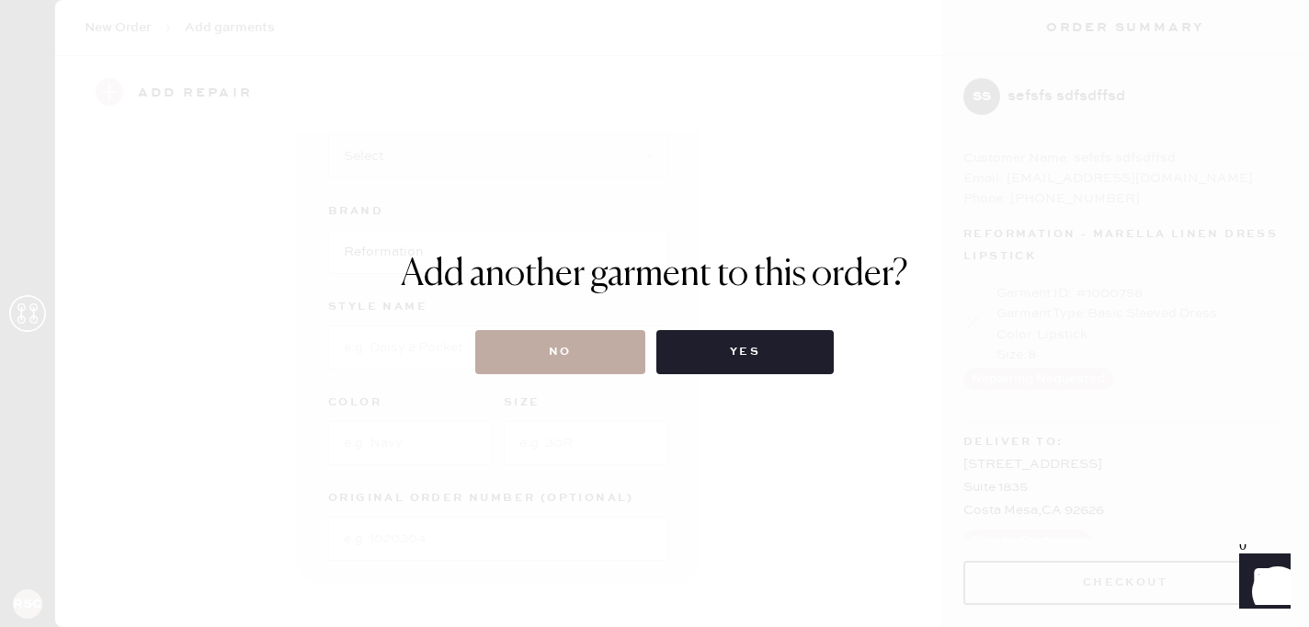
click at [593, 365] on button "No" at bounding box center [560, 352] width 170 height 44
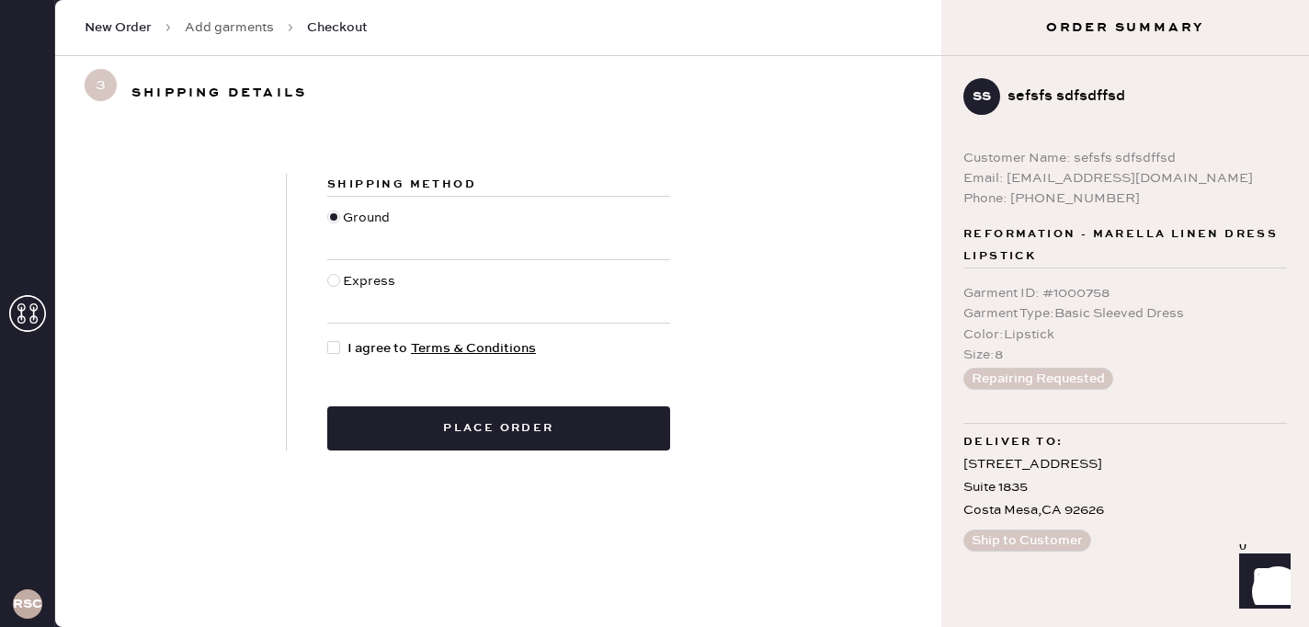
click at [359, 289] on div "Express" at bounding box center [371, 291] width 57 height 40
click at [328, 272] on input "Express" at bounding box center [327, 271] width 1 height 1
radio input "true"
click at [346, 346] on div at bounding box center [337, 348] width 20 height 20
click at [328, 339] on input "I agree to Terms & Conditions" at bounding box center [327, 338] width 1 height 1
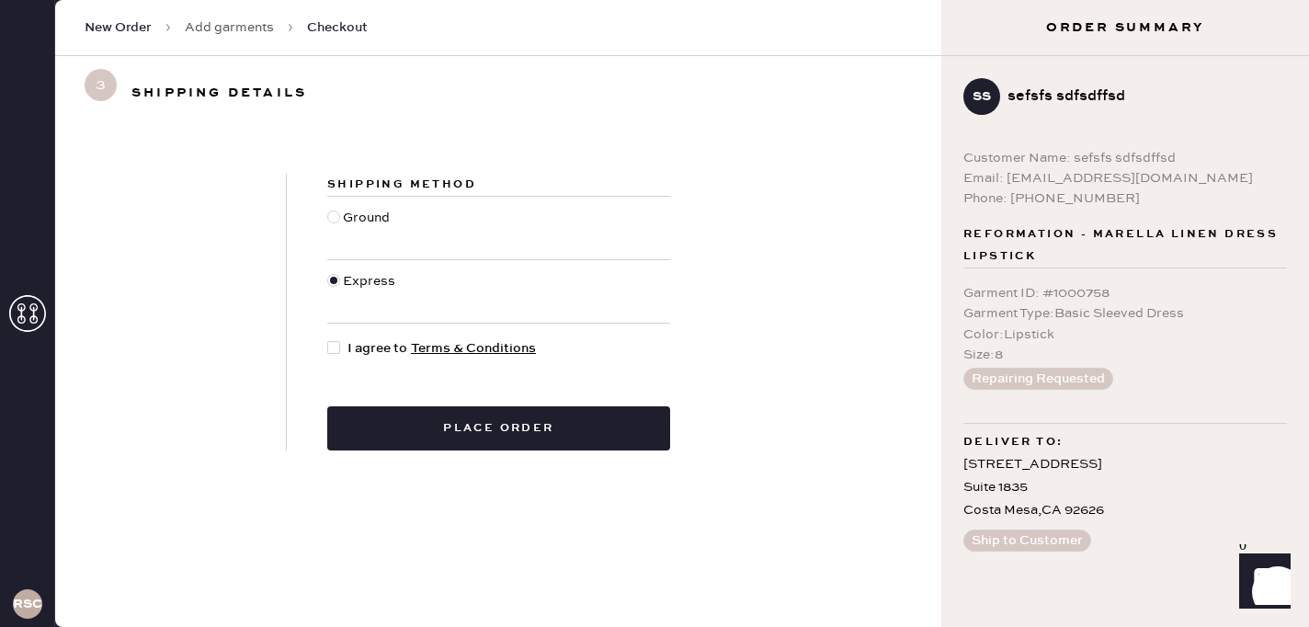
checkbox input "true"
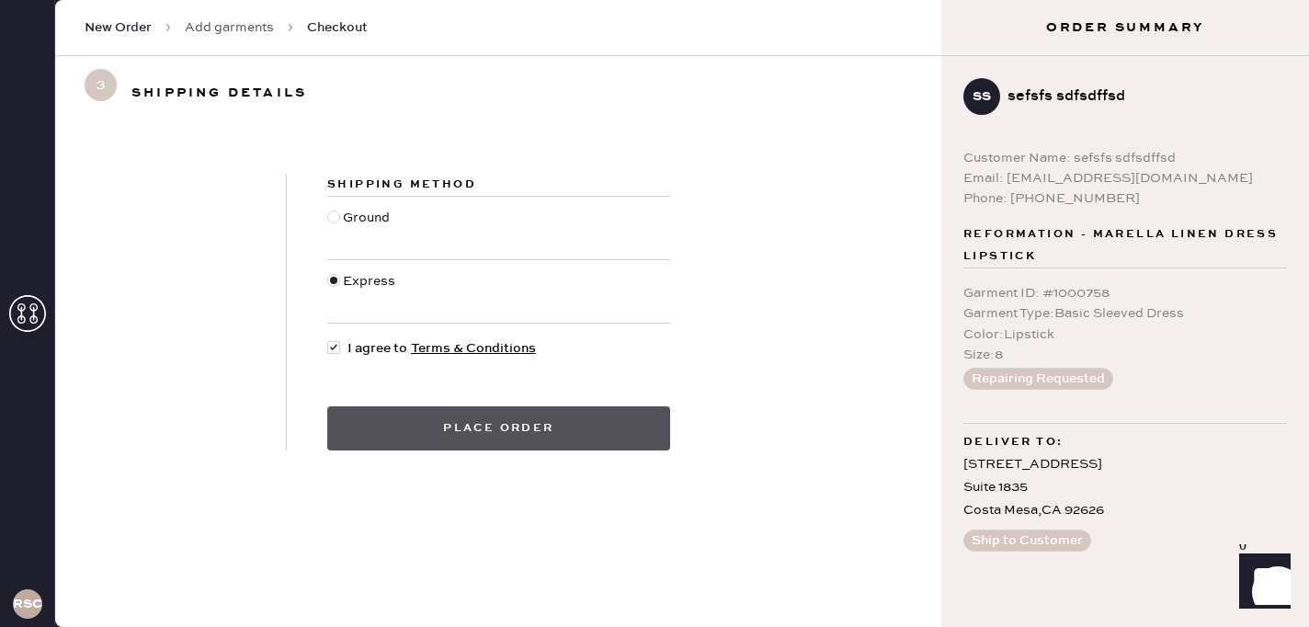
click at [373, 427] on button "Place order" at bounding box center [498, 428] width 343 height 44
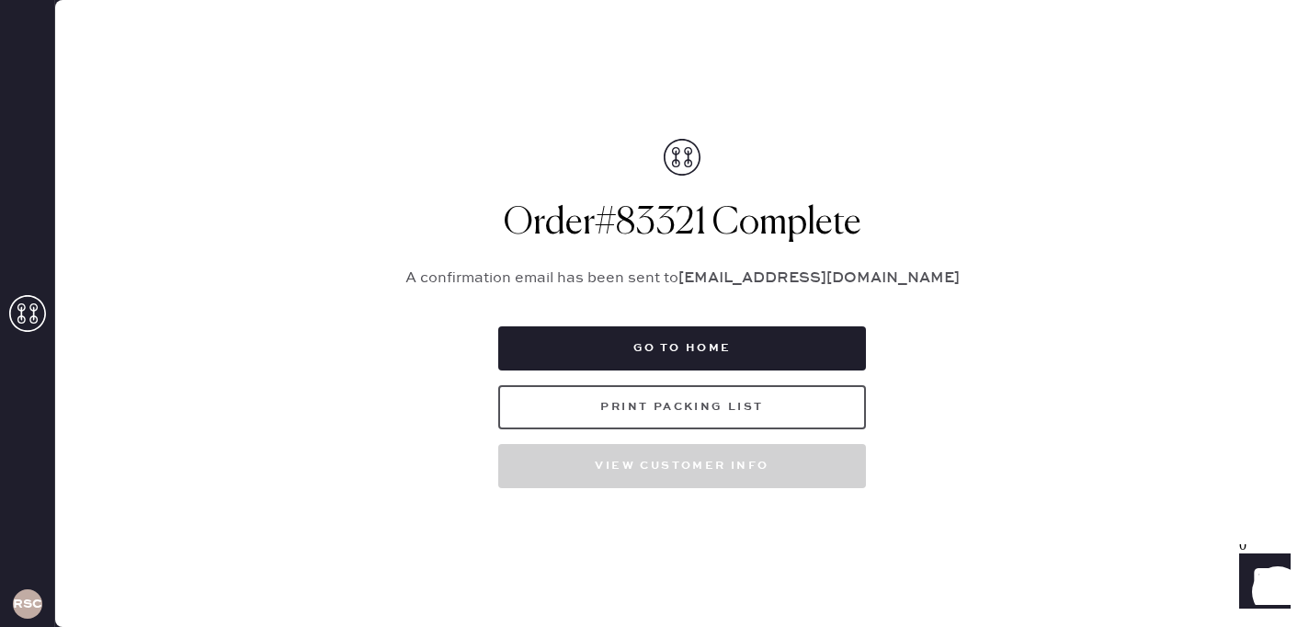
click at [622, 418] on button "Print Packing List" at bounding box center [682, 407] width 368 height 44
click at [843, 416] on button "Print Packing List" at bounding box center [682, 407] width 368 height 44
click at [721, 424] on button "Print Packing List" at bounding box center [682, 407] width 368 height 44
